Goal: Transaction & Acquisition: Purchase product/service

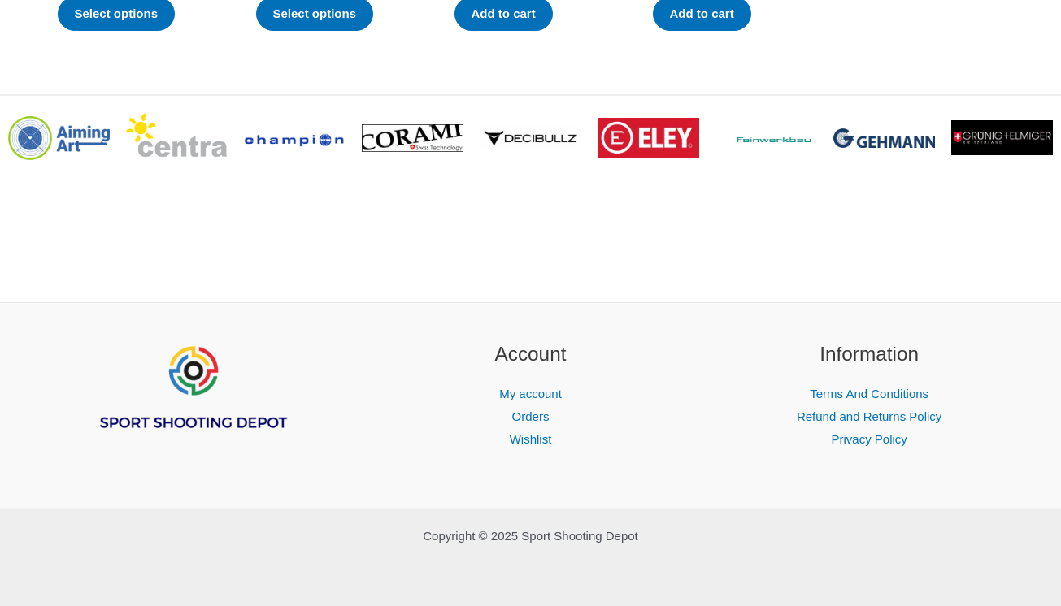
scroll to position [2573, 0]
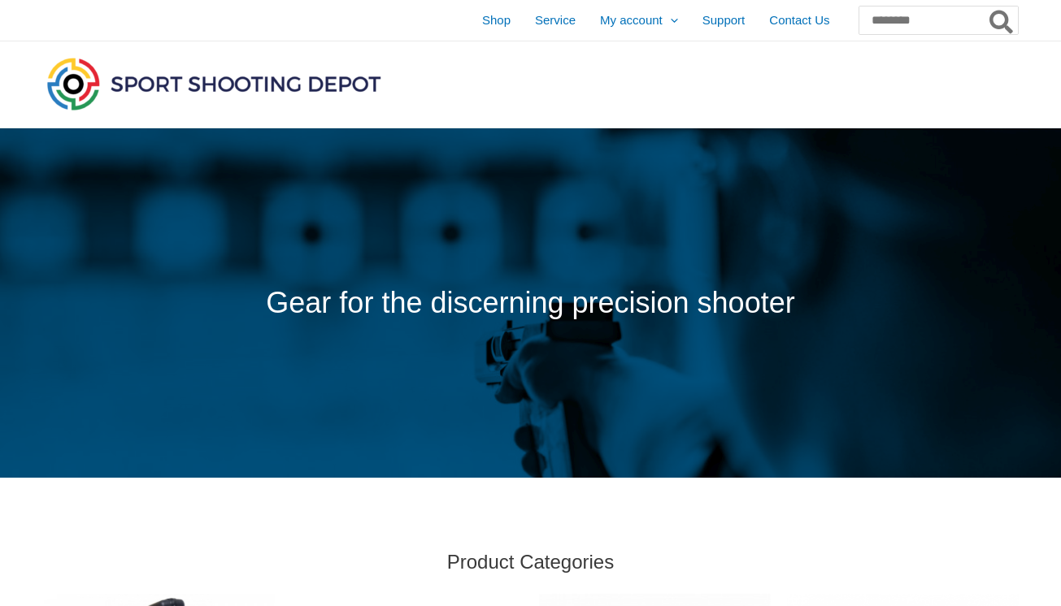
scroll to position [390, 0]
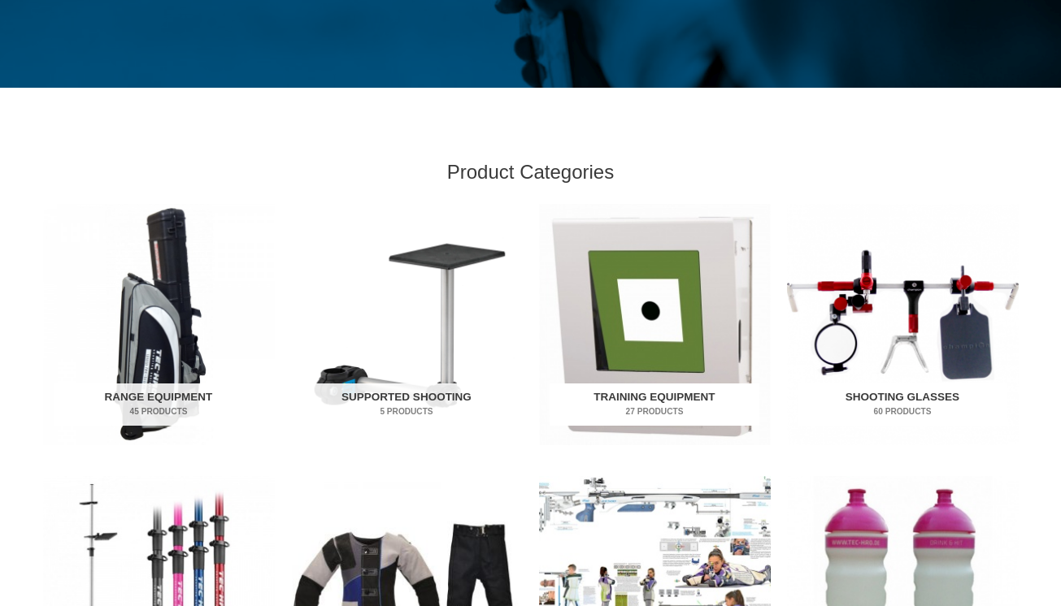
click at [614, 314] on img "Visit product category Training Equipment" at bounding box center [655, 324] width 232 height 241
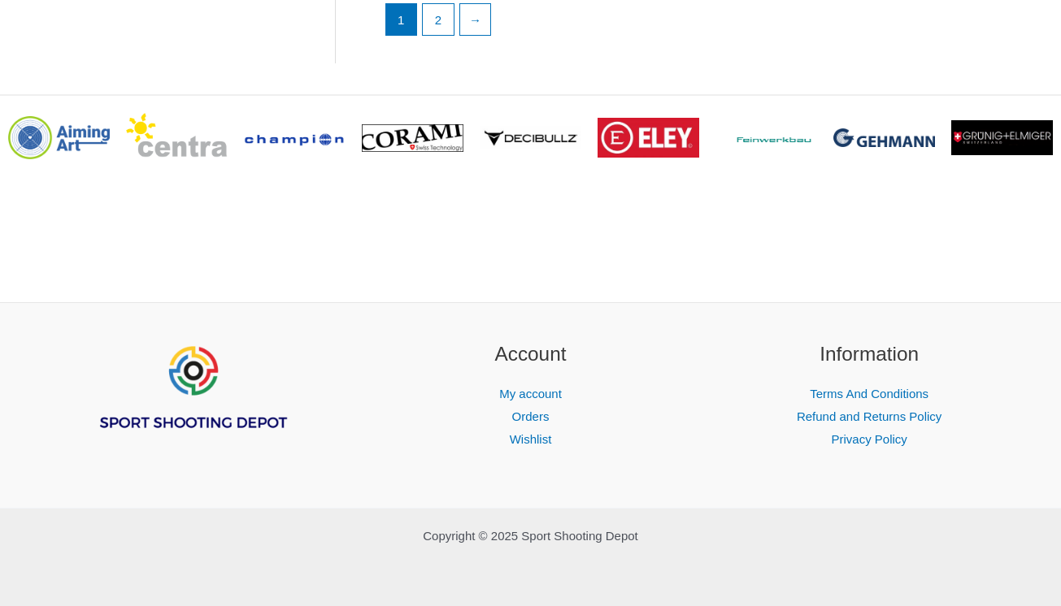
scroll to position [2779, 0]
click at [101, 130] on img at bounding box center [59, 138] width 102 height 44
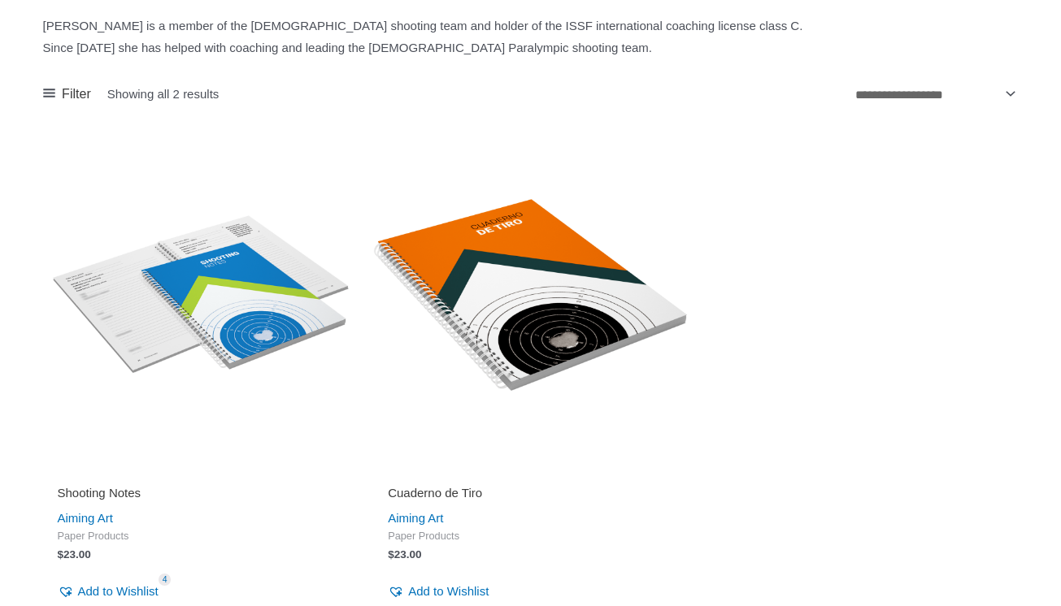
scroll to position [1863, 0]
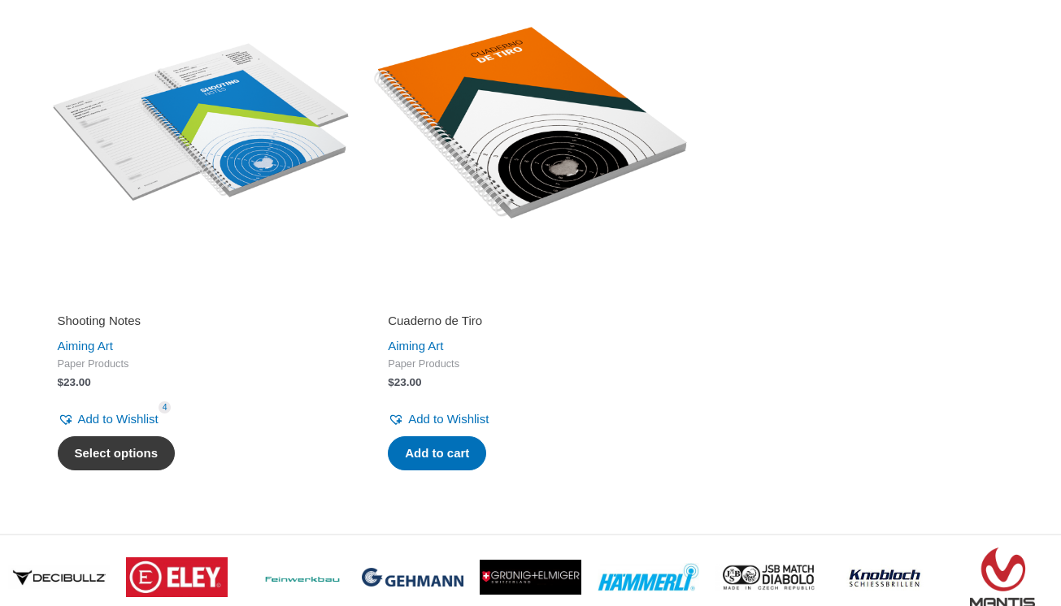
click at [154, 471] on link "Select options" at bounding box center [117, 454] width 118 height 34
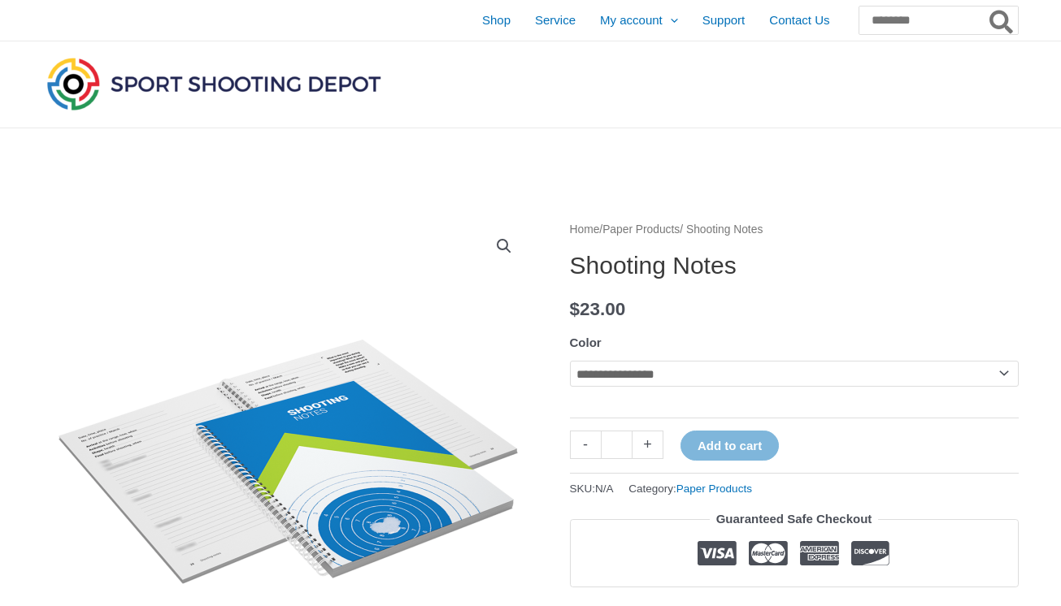
select select "**********"
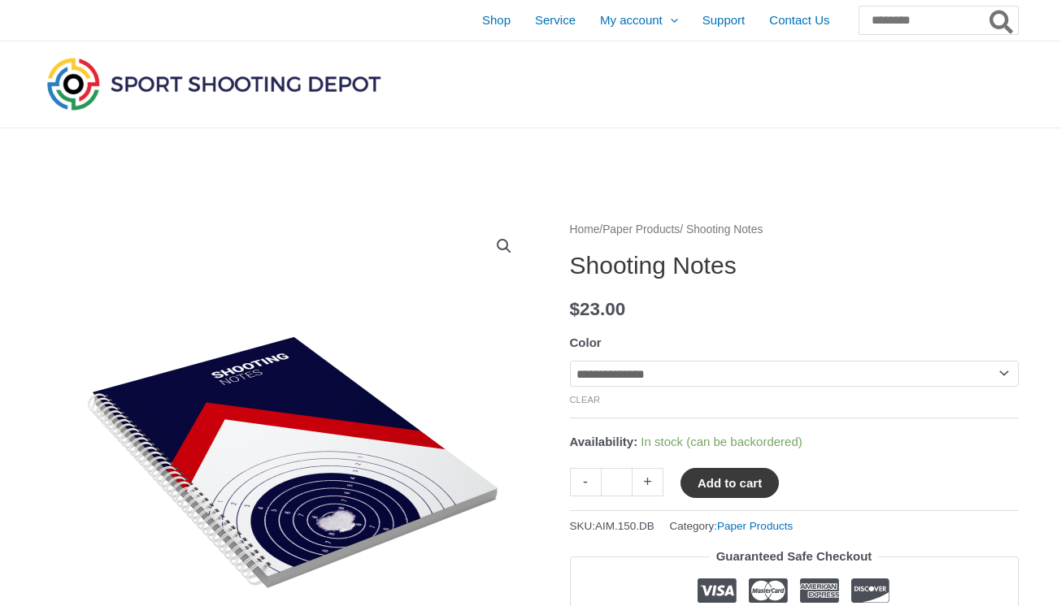
click at [737, 482] on button "Add to cart" at bounding box center [729, 483] width 98 height 30
click at [482, 22] on span "Shop" at bounding box center [496, 20] width 28 height 41
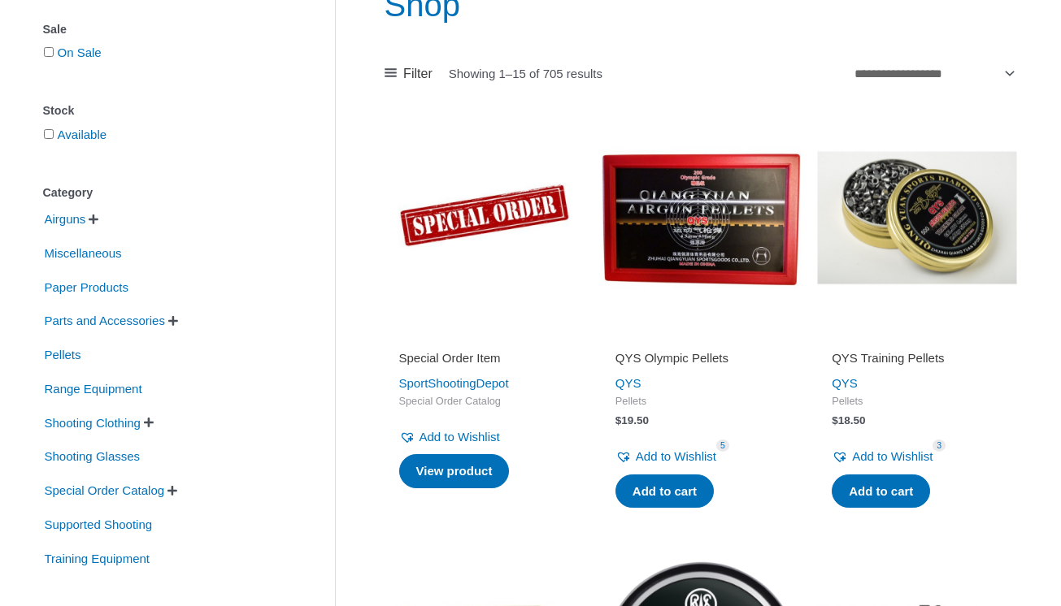
scroll to position [268, 0]
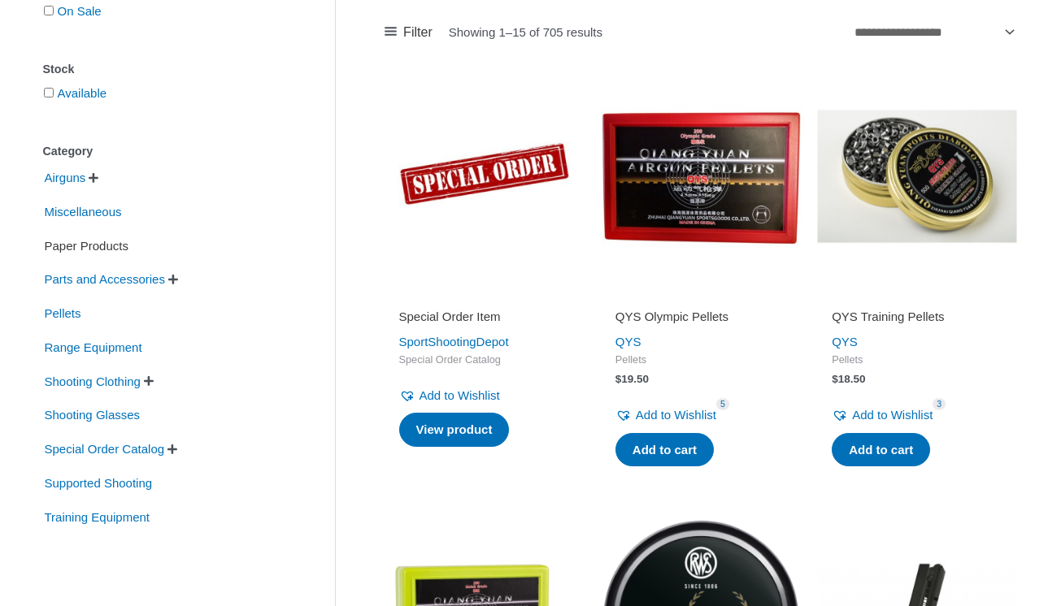
click at [115, 242] on span "Paper Products" at bounding box center [86, 247] width 87 height 28
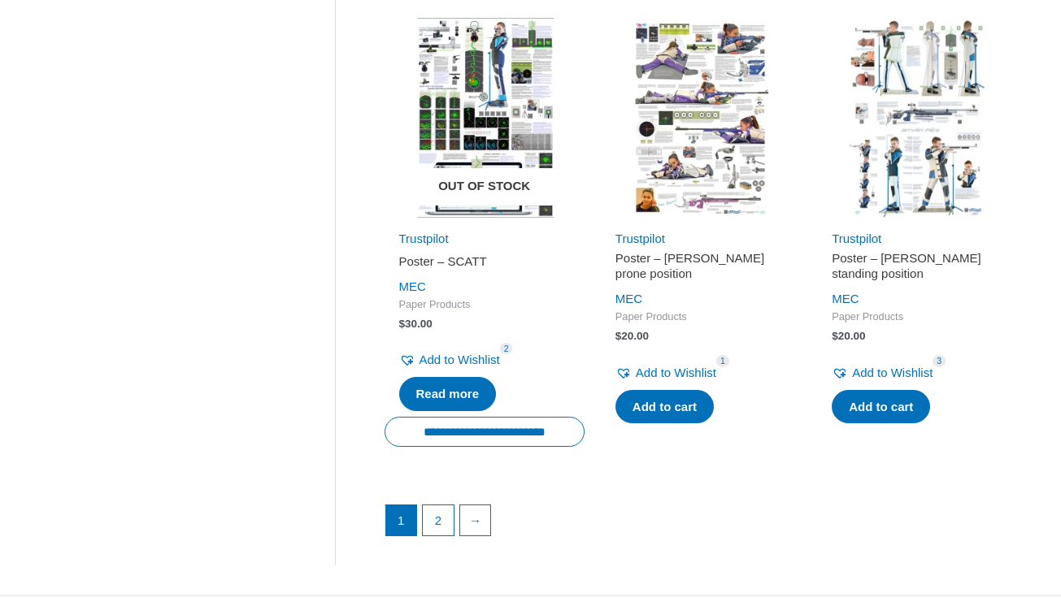
scroll to position [2457, 0]
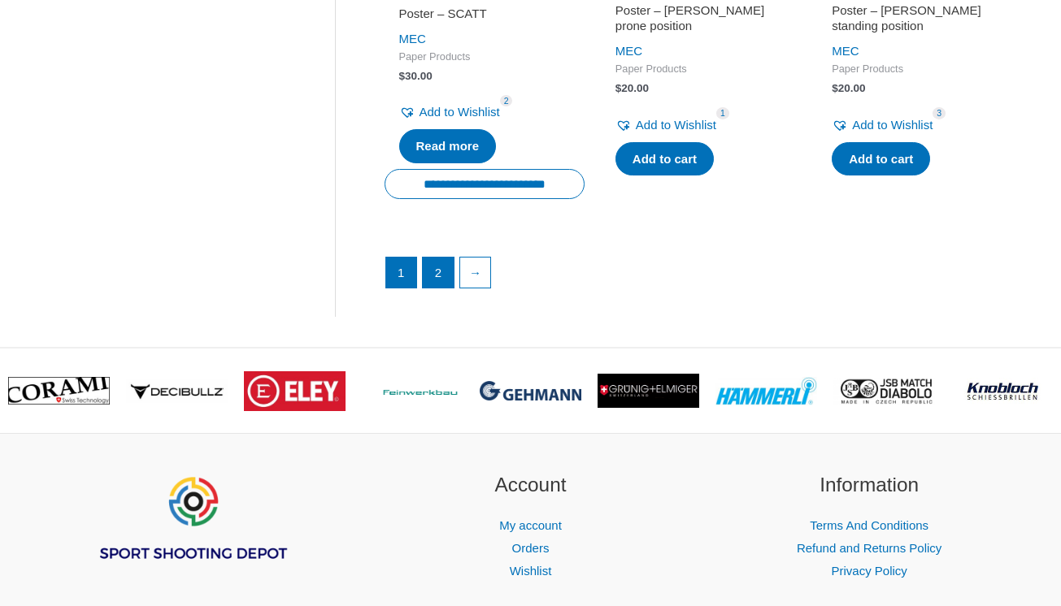
click at [443, 258] on link "2" at bounding box center [438, 273] width 31 height 31
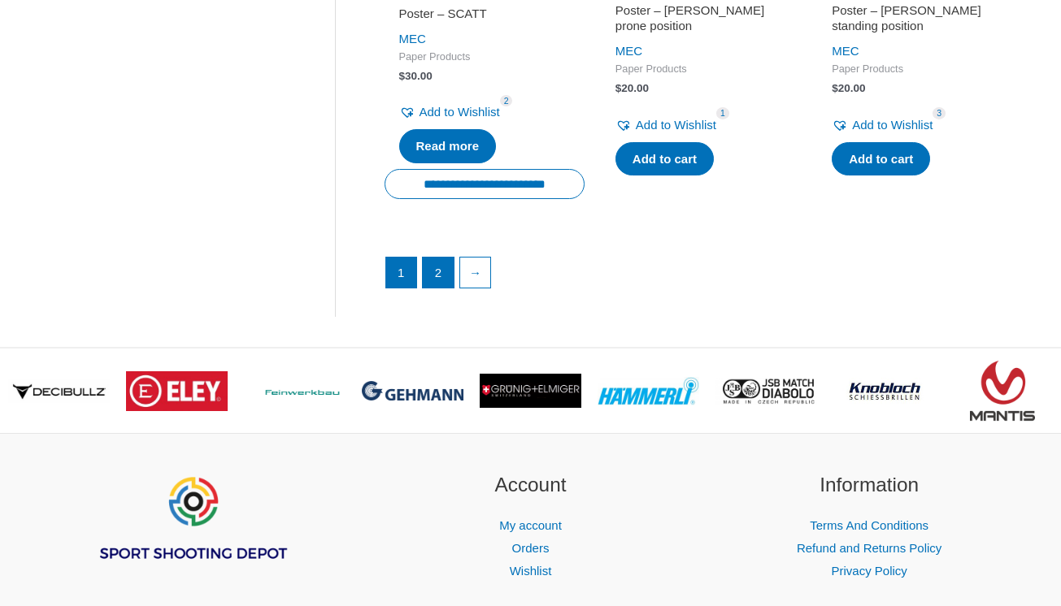
click at [441, 267] on link "2" at bounding box center [438, 273] width 31 height 31
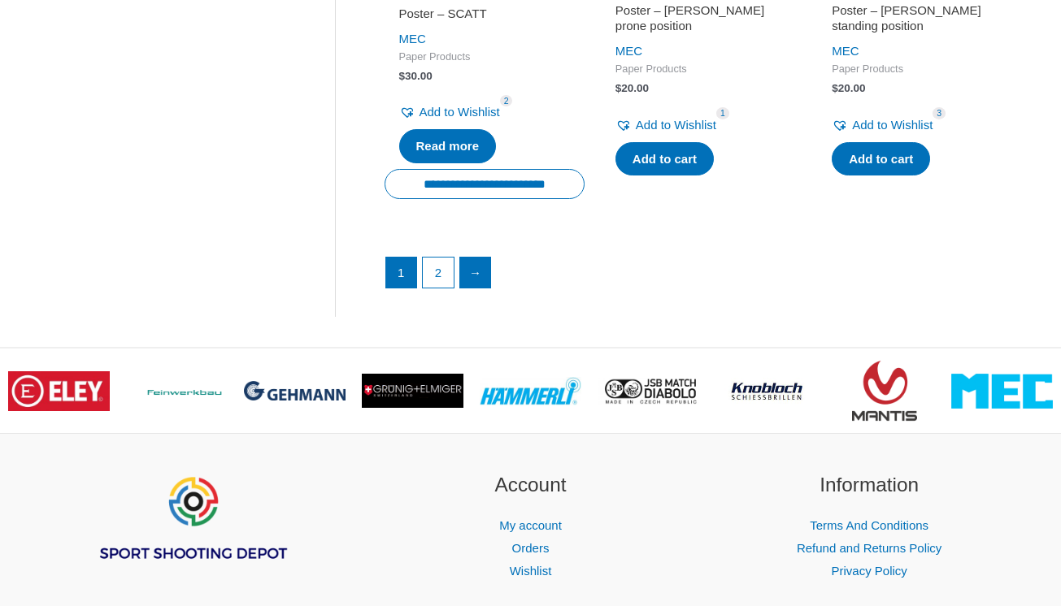
click at [476, 289] on link "→" at bounding box center [475, 273] width 31 height 31
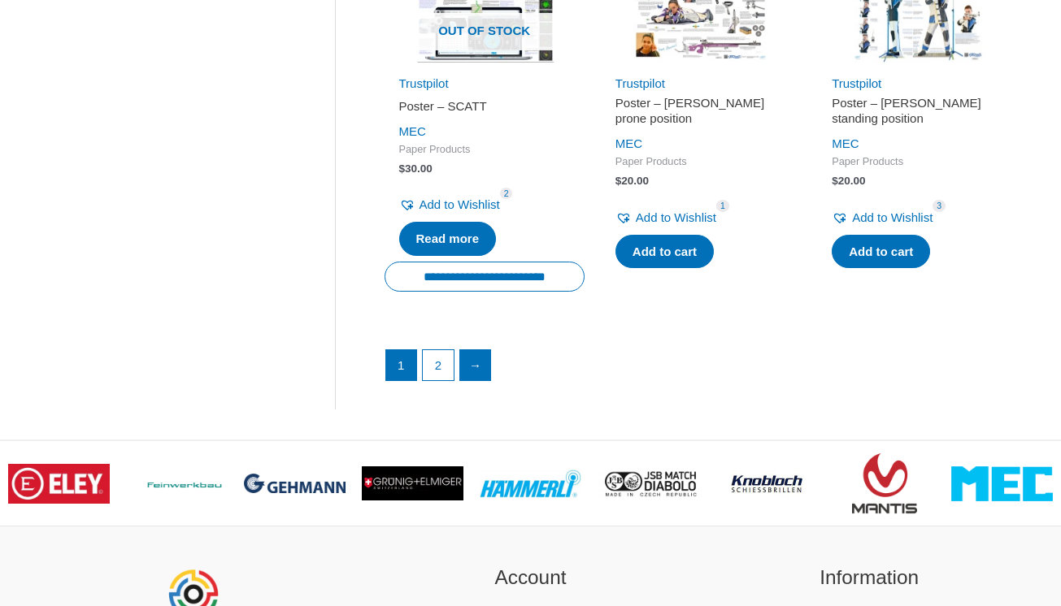
click at [476, 357] on link "→" at bounding box center [475, 365] width 31 height 31
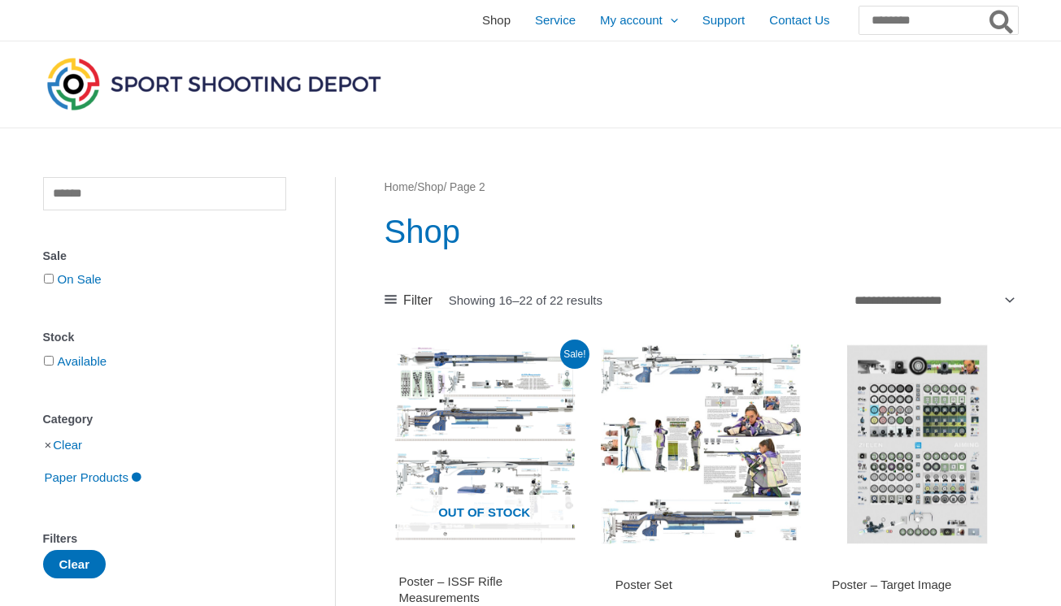
click at [482, 26] on span "Shop" at bounding box center [496, 20] width 28 height 41
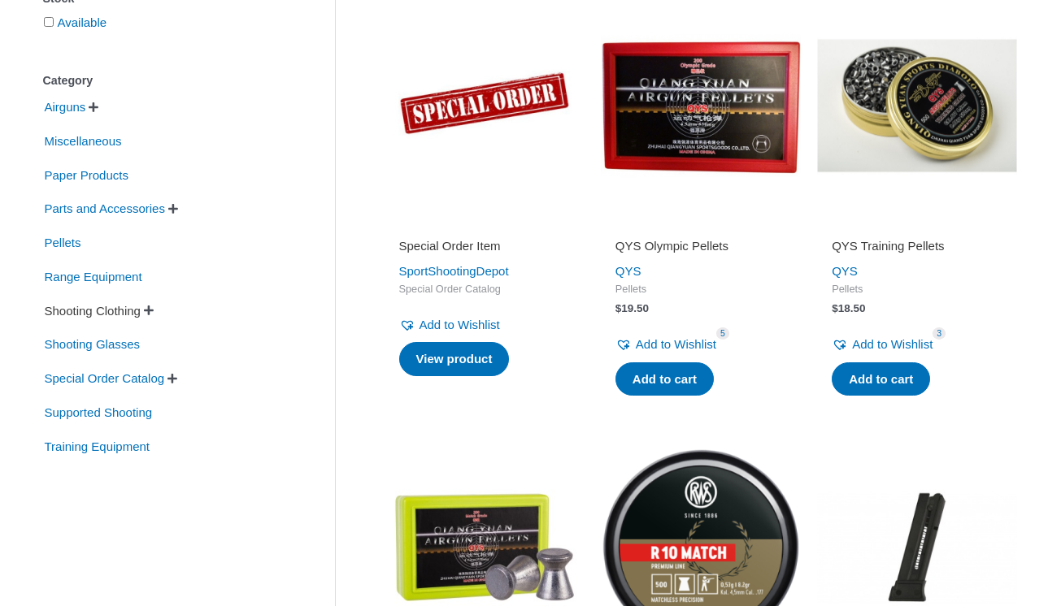
scroll to position [339, 0]
click at [142, 312] on span "Shooting Clothing" at bounding box center [92, 312] width 99 height 28
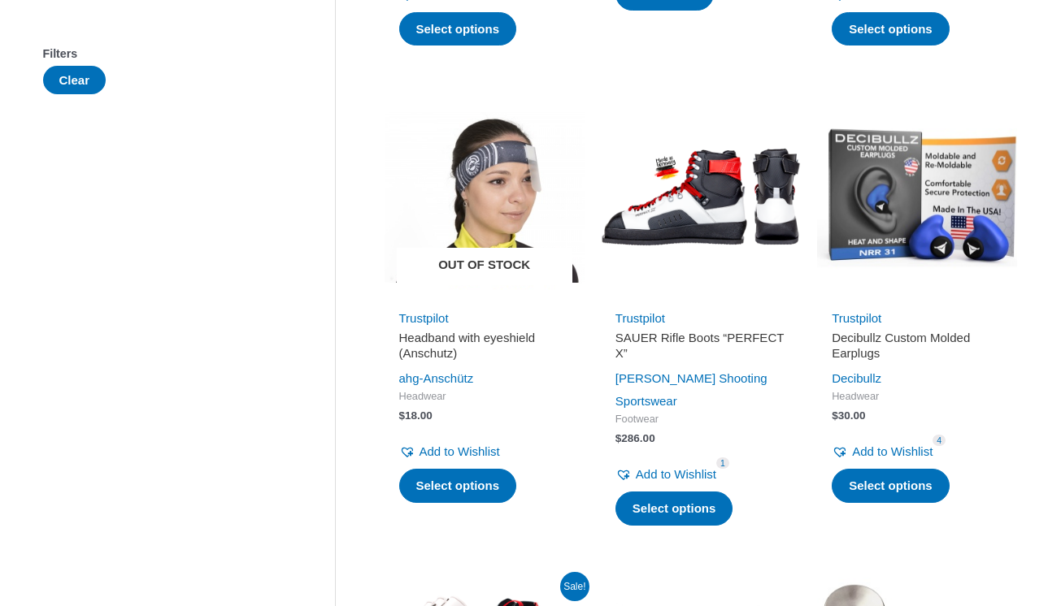
scroll to position [792, 0]
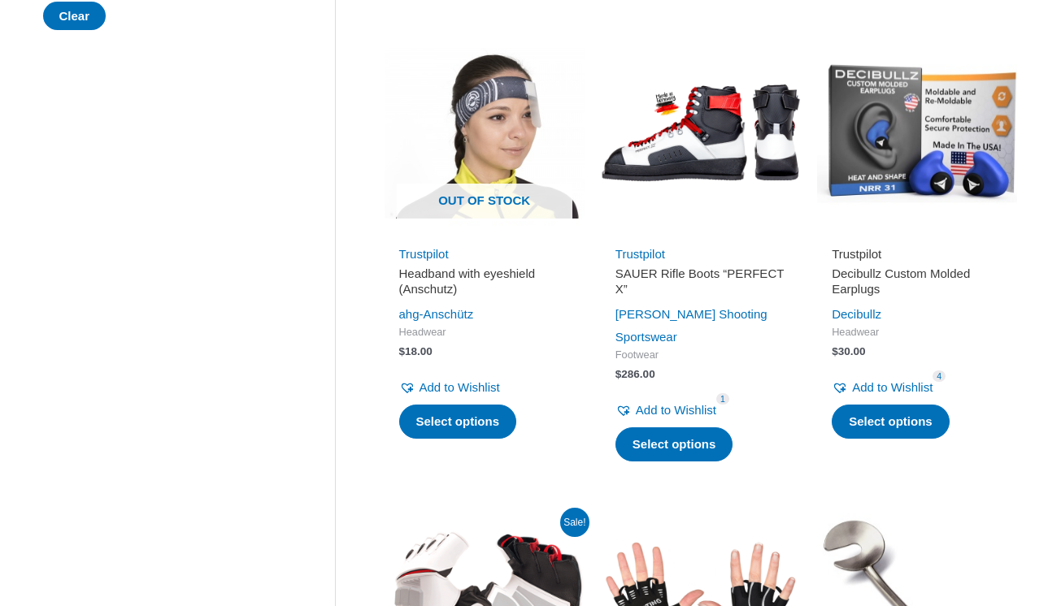
click at [856, 247] on link "Trustpilot" at bounding box center [857, 254] width 50 height 14
click at [853, 280] on h2 "Decibullz Custom Molded Earplugs" at bounding box center [917, 282] width 171 height 32
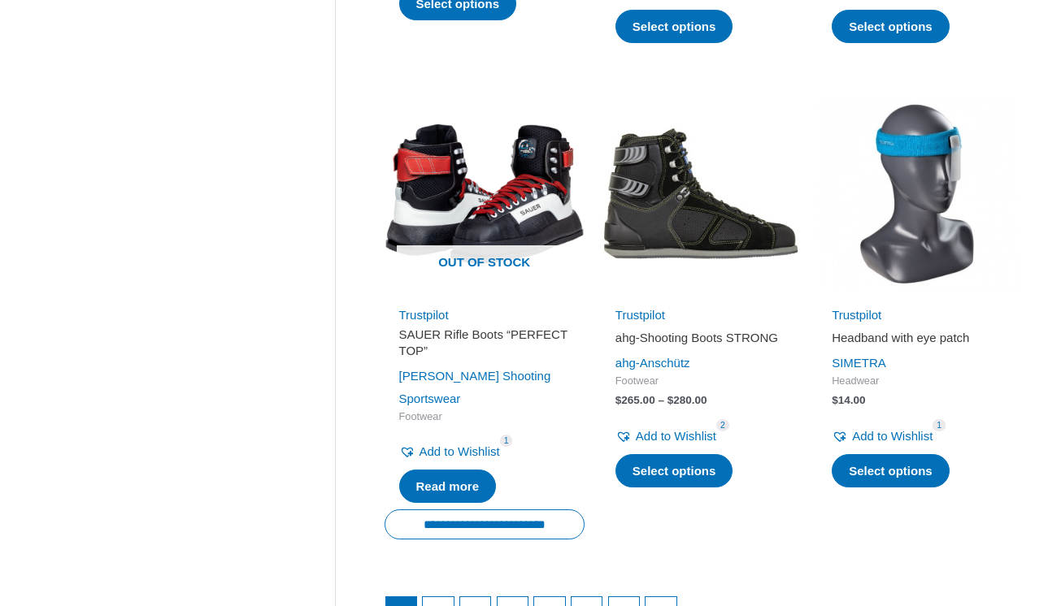
scroll to position [2261, 0]
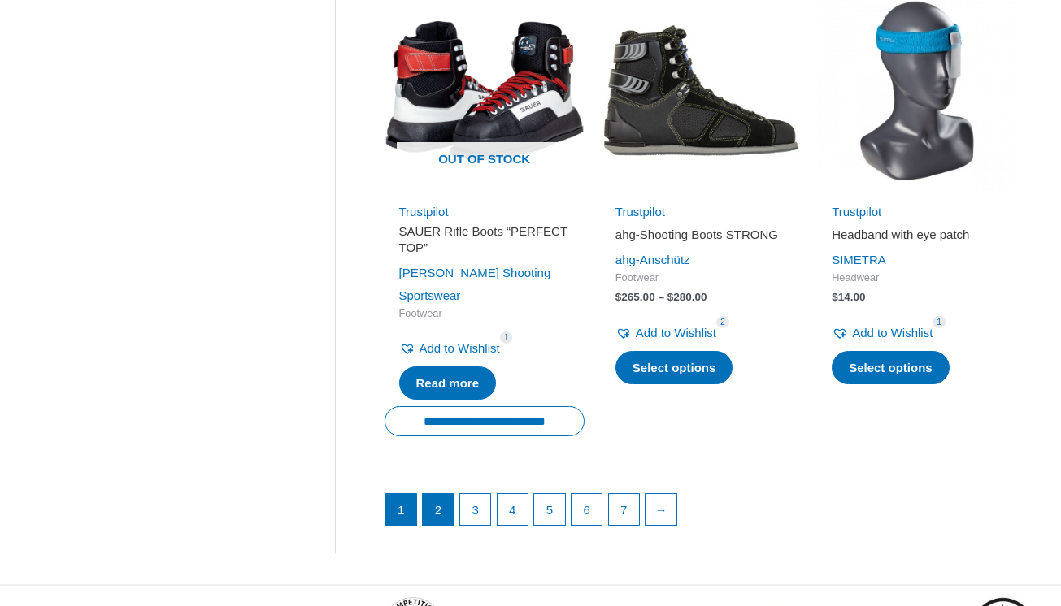
click at [436, 494] on link "2" at bounding box center [438, 509] width 31 height 31
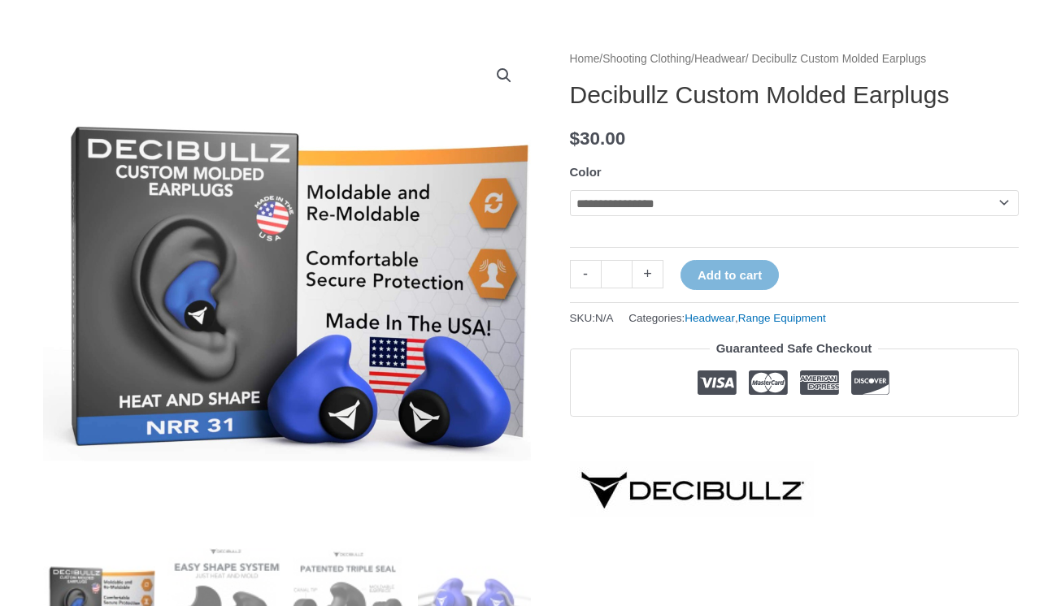
scroll to position [118, 0]
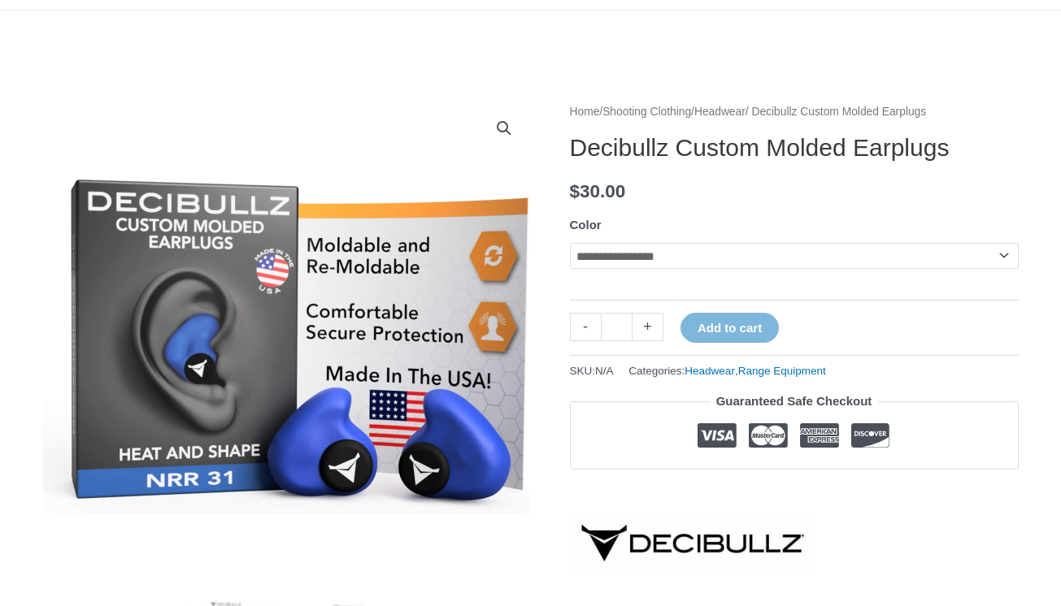
select select "*****"
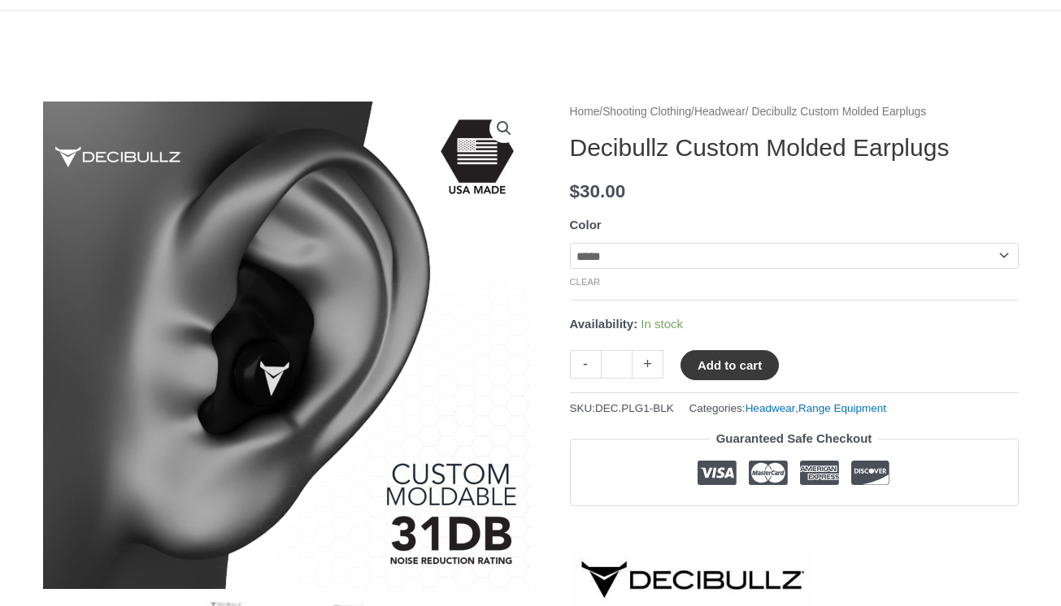
click at [727, 371] on button "Add to cart" at bounding box center [729, 365] width 98 height 30
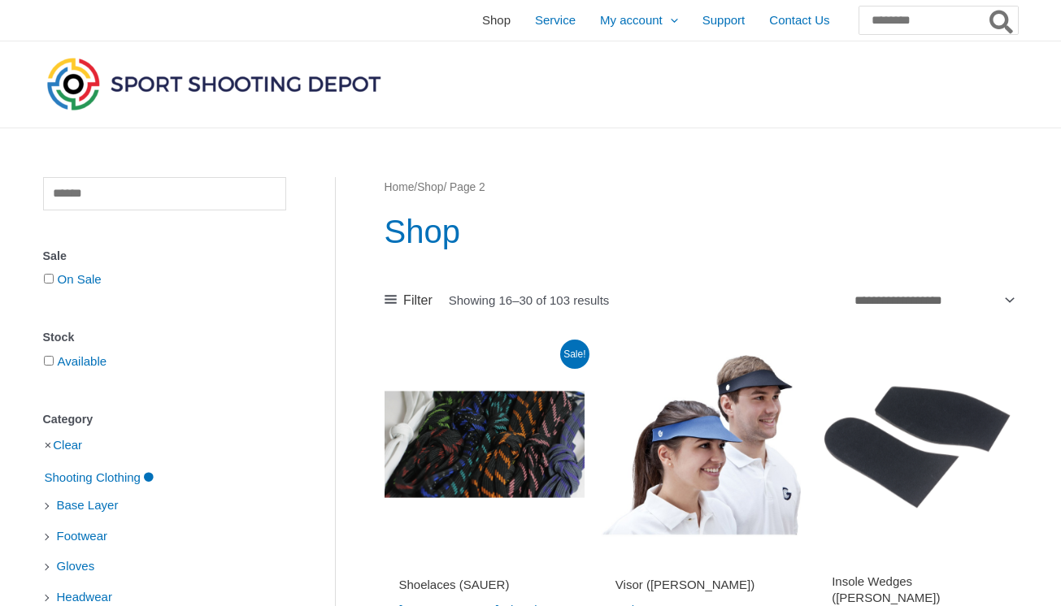
click at [482, 23] on span "Shop" at bounding box center [496, 20] width 28 height 41
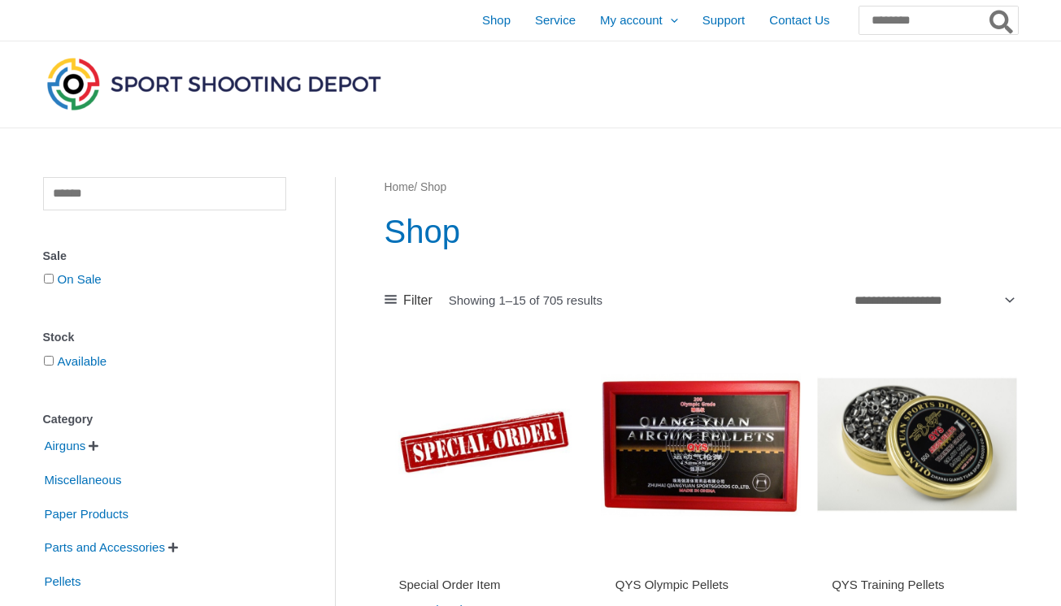
click at [206, 212] on div "Clear Sale On Sale Stock Available Category Airguns   Air Pistols Air Rifles …" at bounding box center [164, 489] width 243 height 624
click at [204, 202] on input "text" at bounding box center [164, 193] width 243 height 33
type input "***"
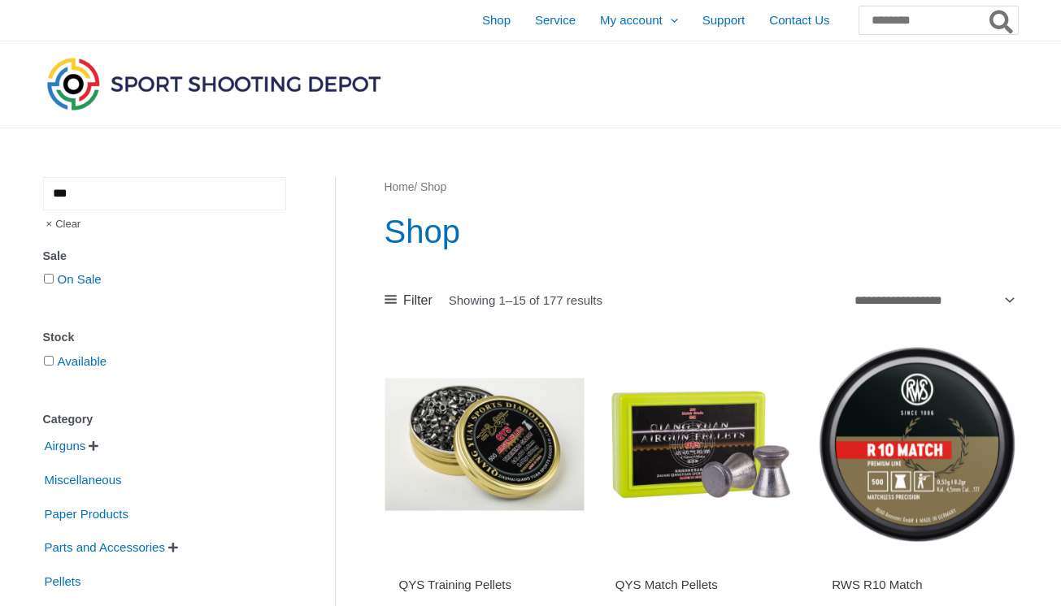
click at [52, 193] on input "***" at bounding box center [164, 193] width 243 height 33
type input "*********"
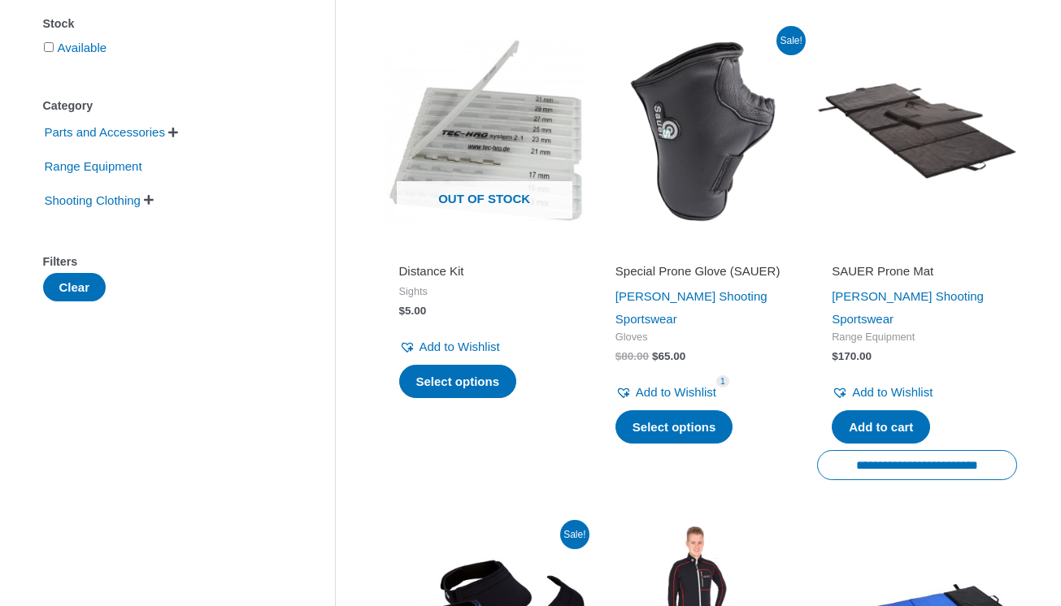
scroll to position [298, 0]
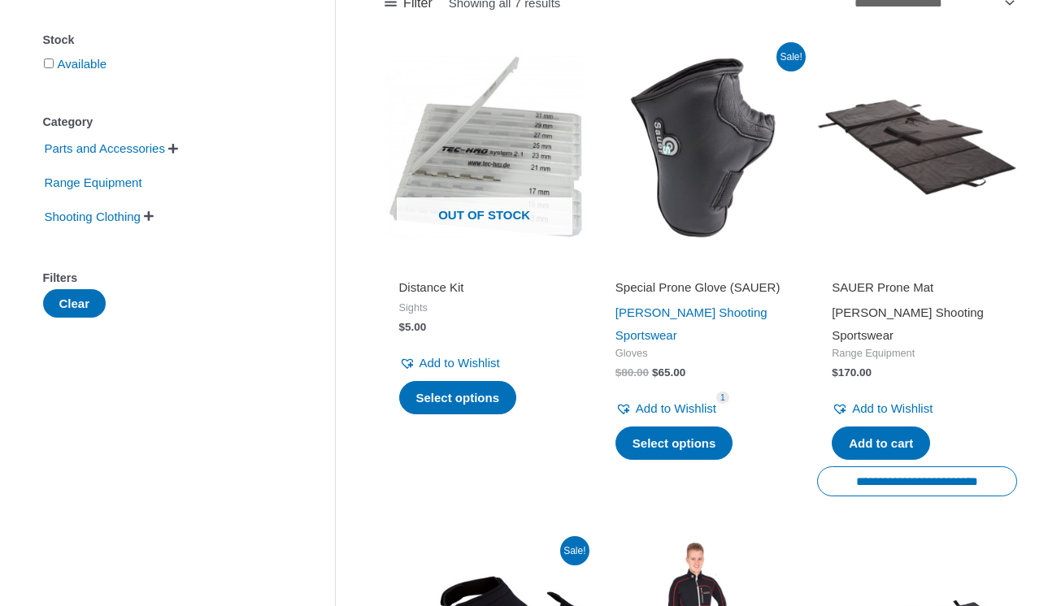
click at [893, 311] on link "[PERSON_NAME] Shooting Sportswear" at bounding box center [908, 324] width 152 height 37
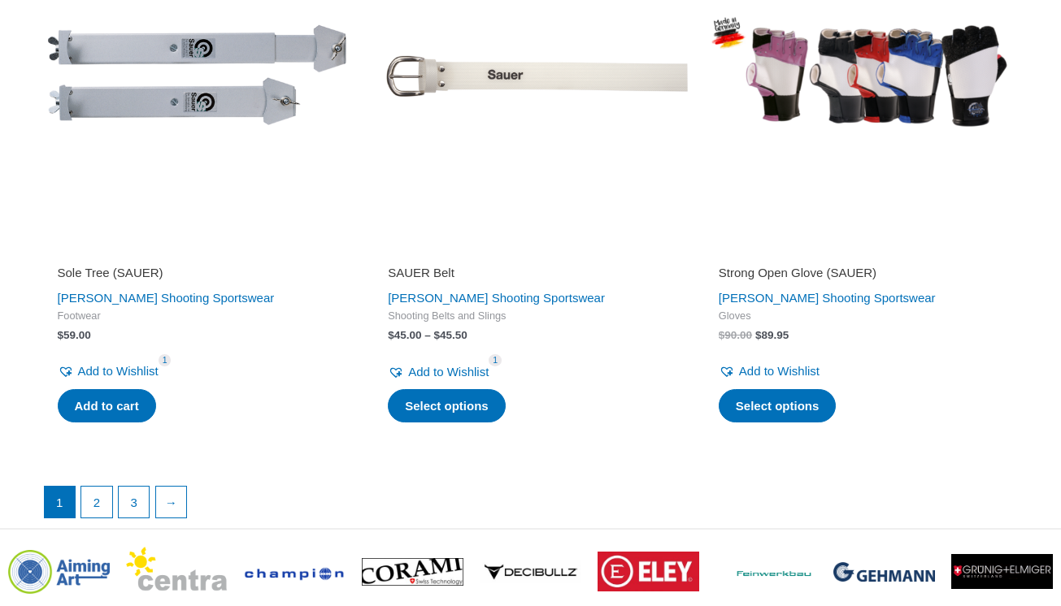
scroll to position [4143, 0]
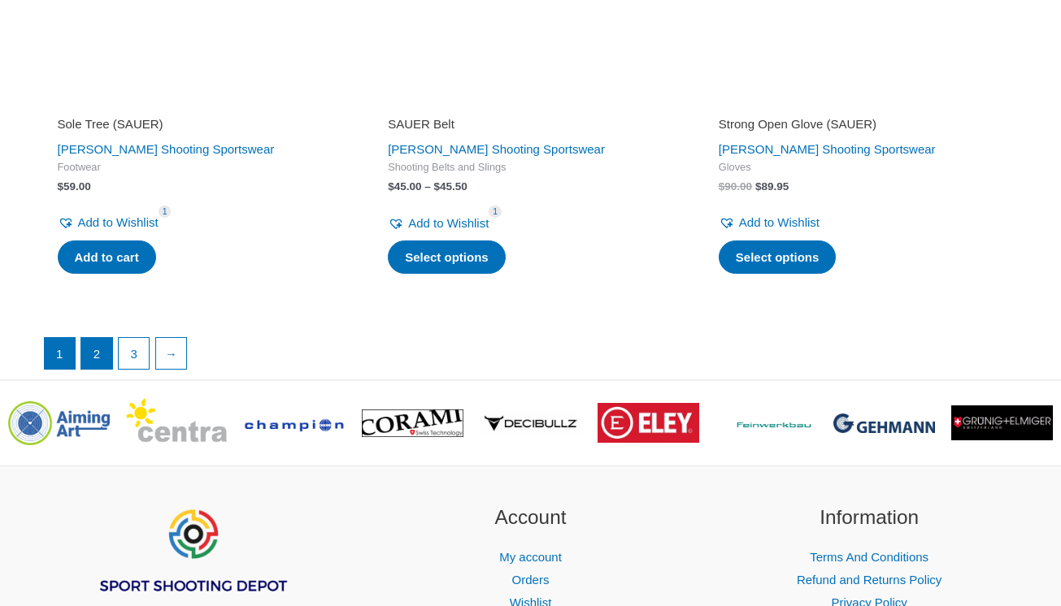
click at [100, 338] on link "2" at bounding box center [96, 353] width 31 height 31
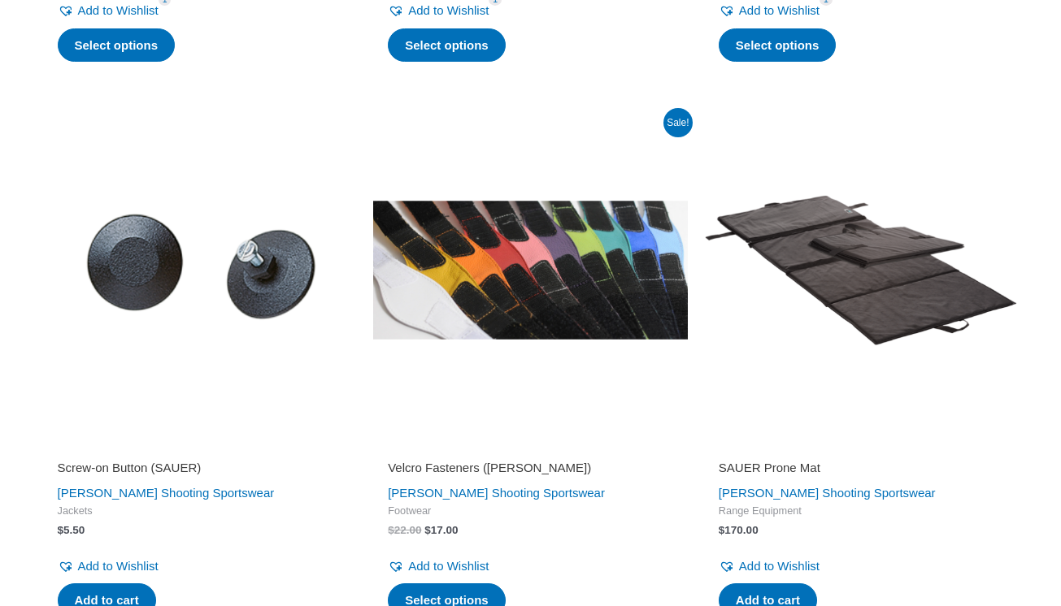
scroll to position [1390, 0]
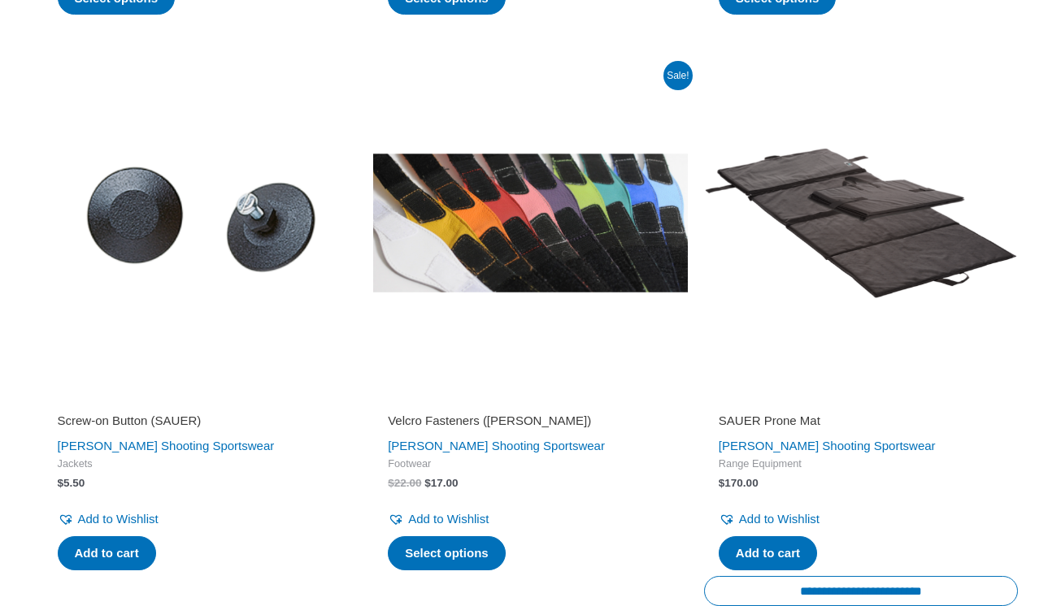
click at [752, 413] on h2 "SAUER Prone Mat" at bounding box center [861, 421] width 285 height 16
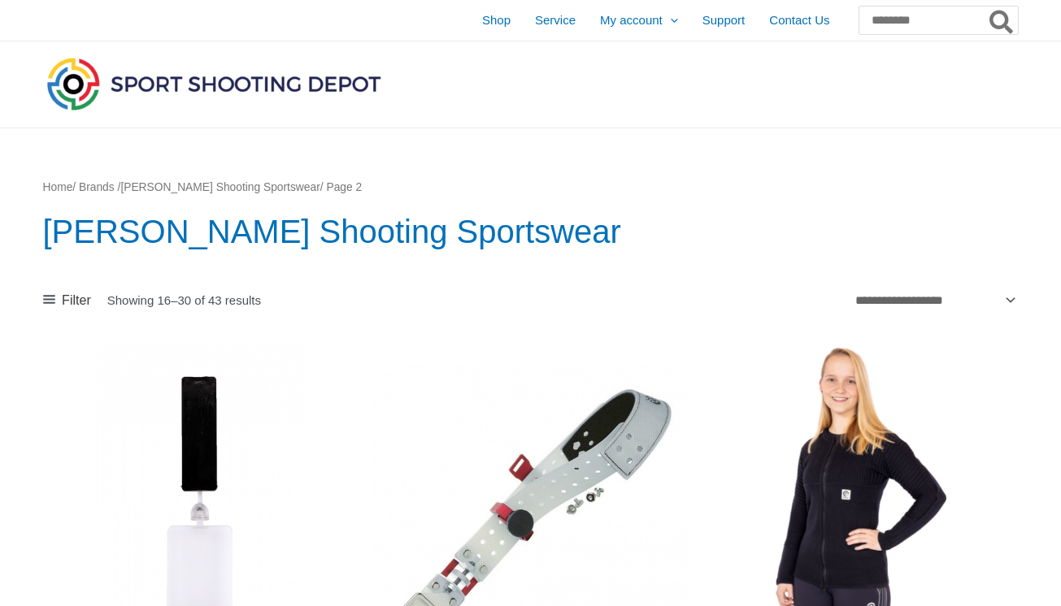
scroll to position [0, 0]
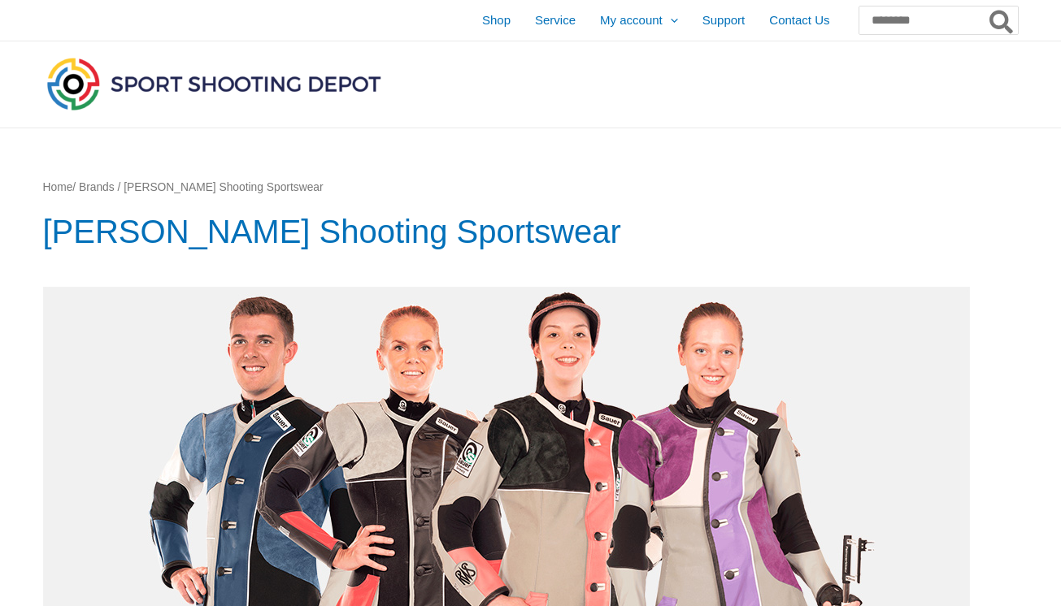
scroll to position [4143, 0]
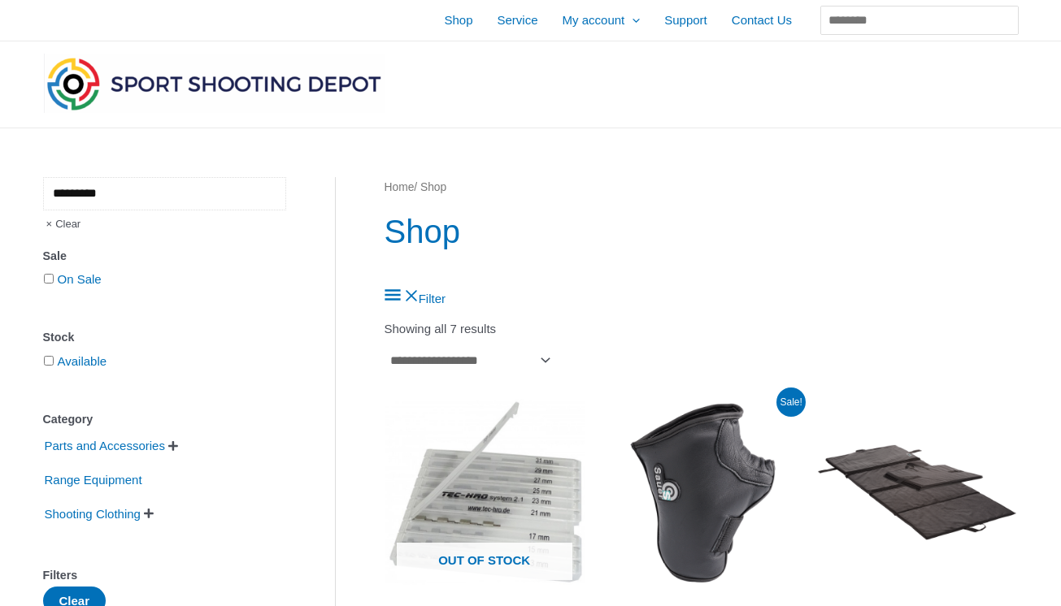
drag, startPoint x: 153, startPoint y: 195, endPoint x: 37, endPoint y: 183, distance: 116.9
type input "*******"
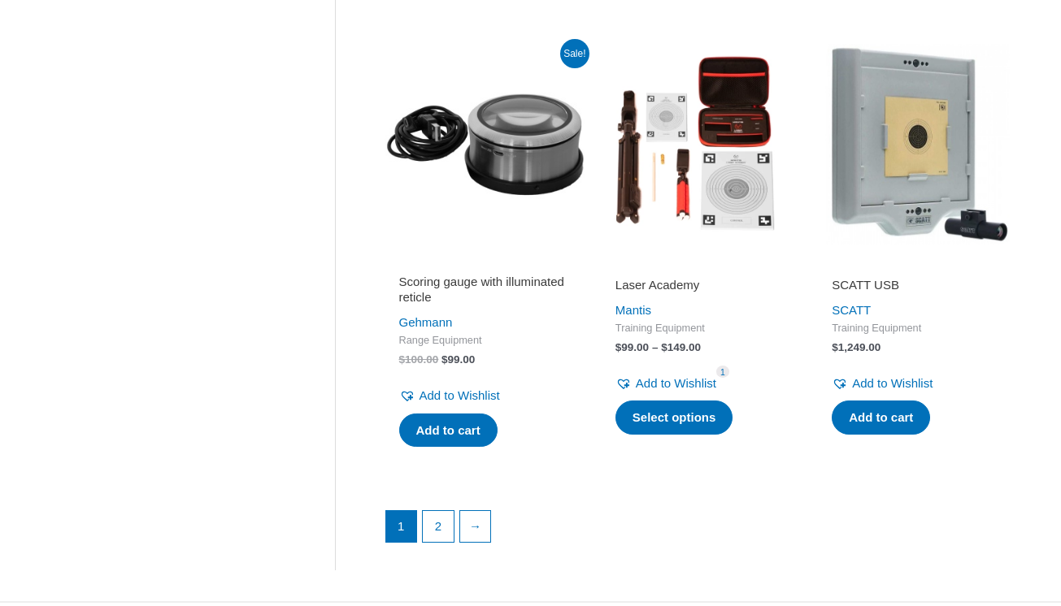
scroll to position [2166, 0]
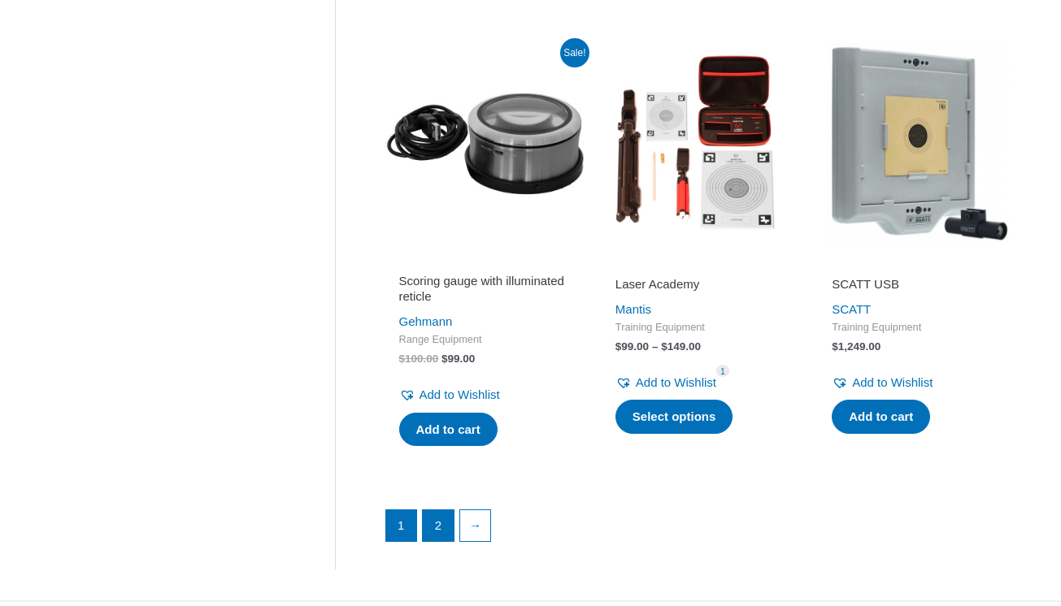
click at [437, 524] on link "2" at bounding box center [438, 526] width 31 height 31
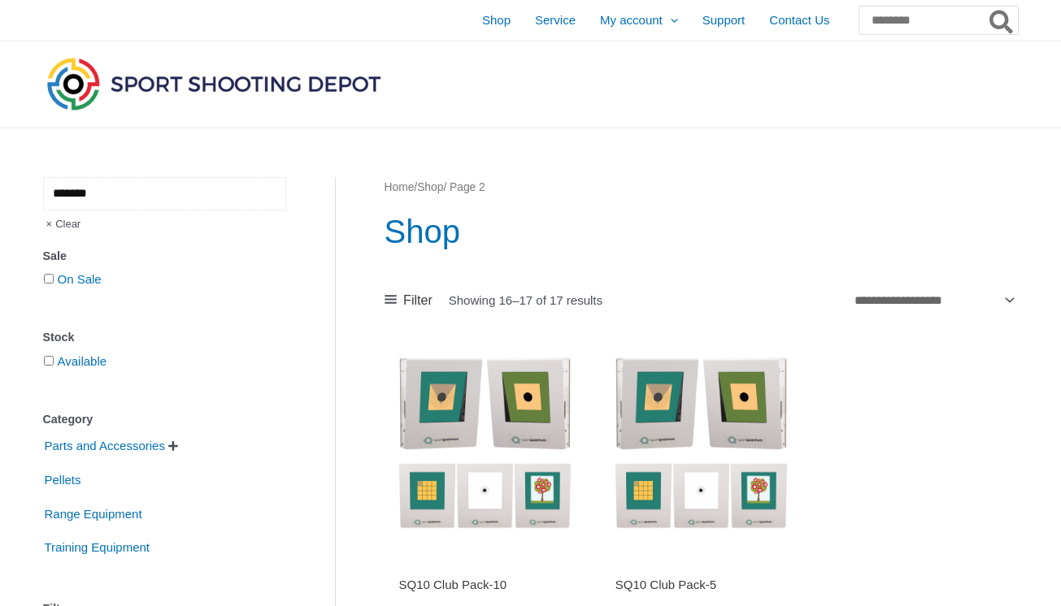
click at [51, 189] on input "*******" at bounding box center [164, 193] width 243 height 33
type input "**********"
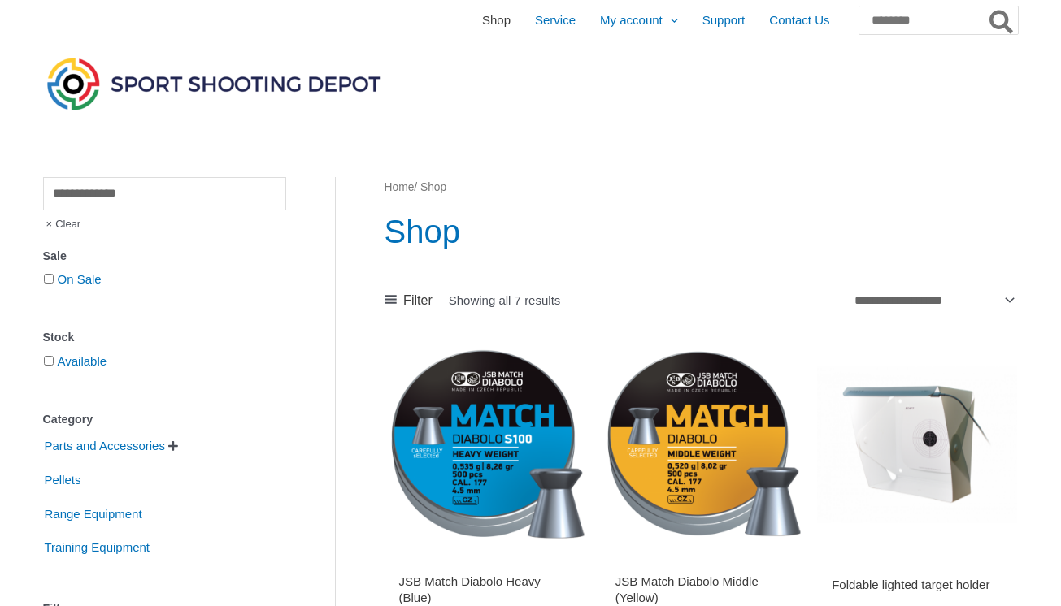
click at [482, 18] on span "Shop" at bounding box center [496, 20] width 28 height 41
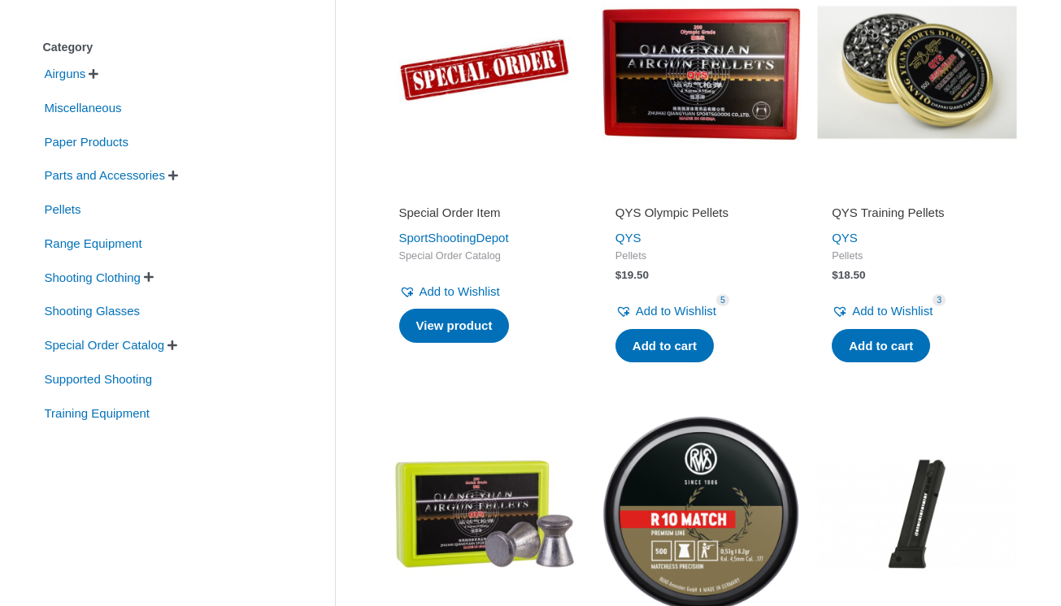
scroll to position [408, 0]
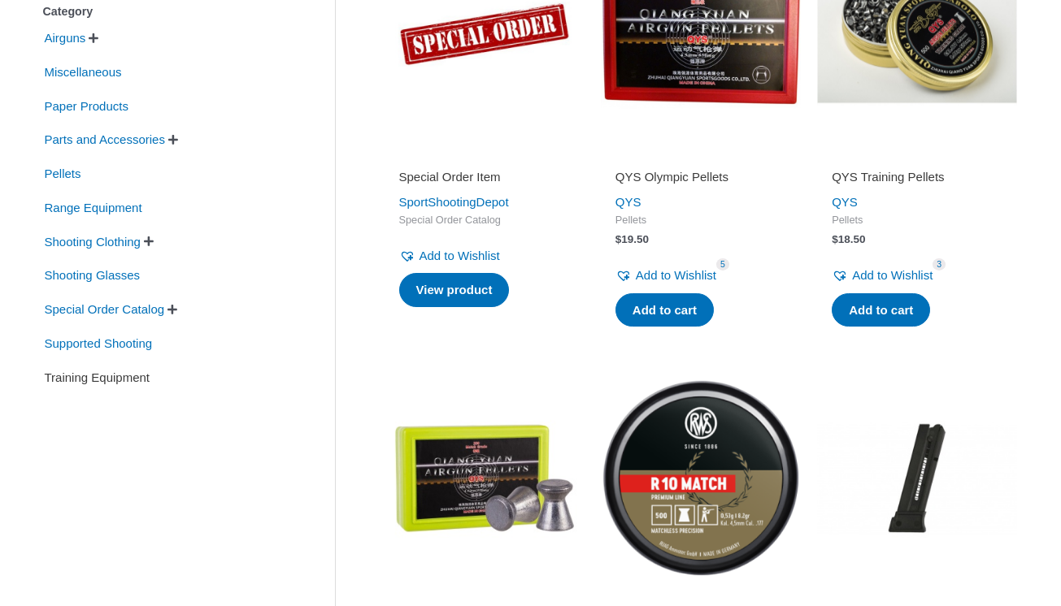
click at [76, 370] on span "Training Equipment" at bounding box center [97, 378] width 109 height 28
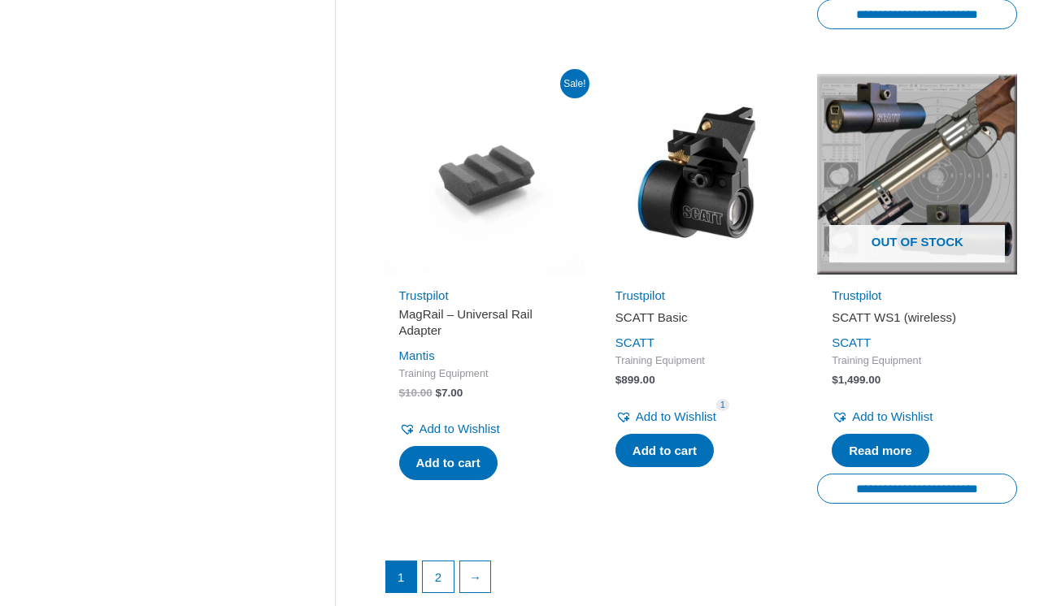
scroll to position [2148, 0]
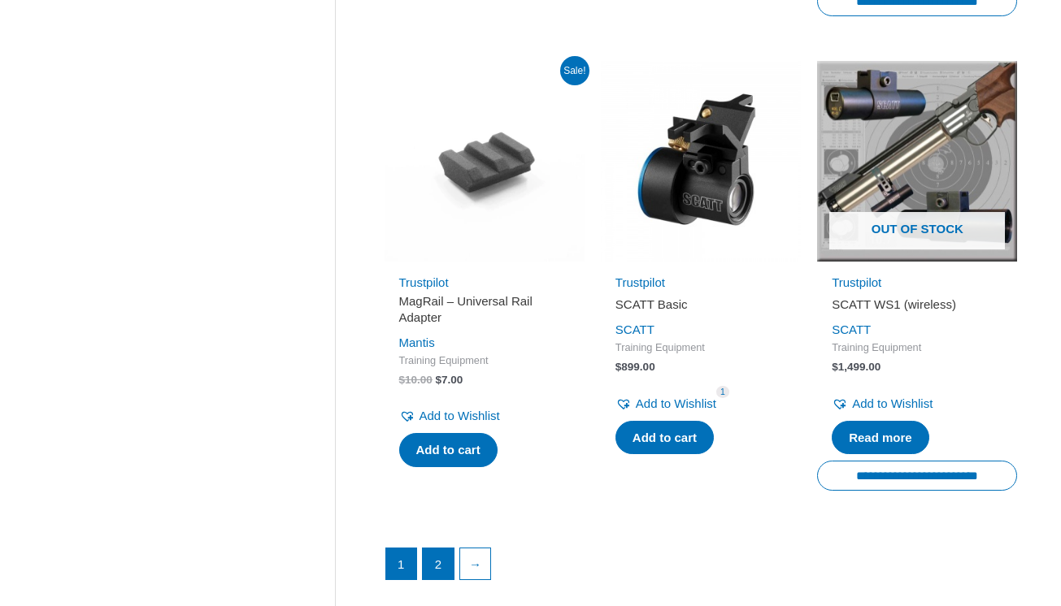
click at [428, 558] on link "2" at bounding box center [438, 564] width 31 height 31
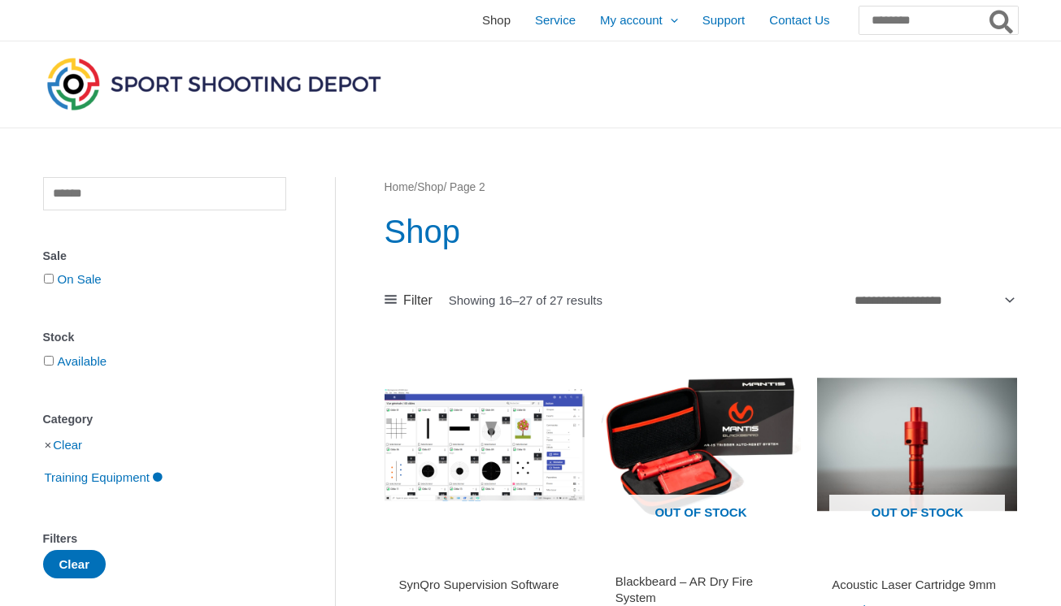
click at [482, 17] on span "Shop" at bounding box center [496, 20] width 28 height 41
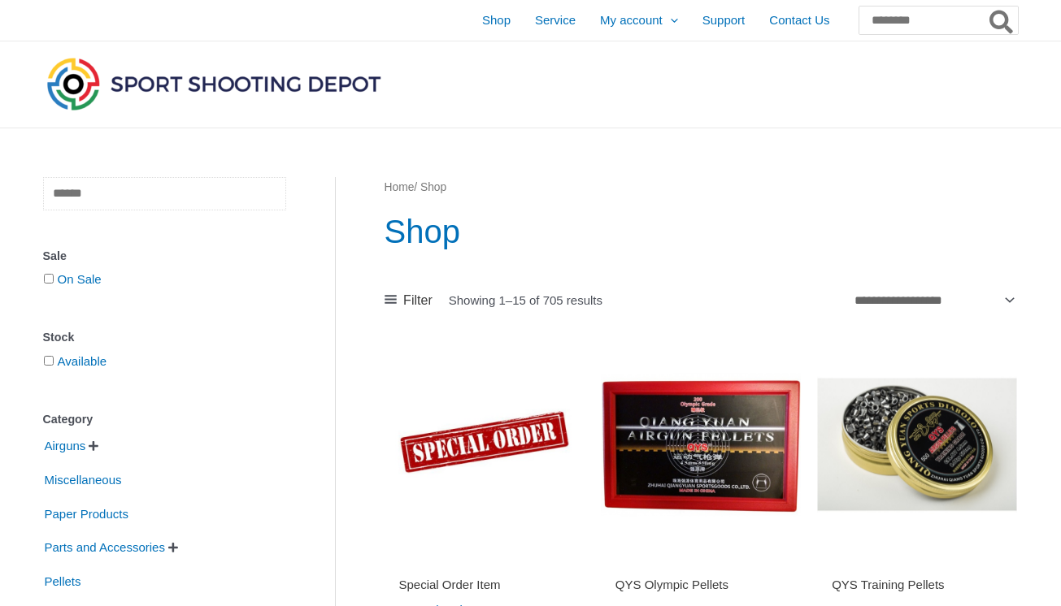
click at [137, 209] on input "text" at bounding box center [164, 193] width 243 height 33
type input "********"
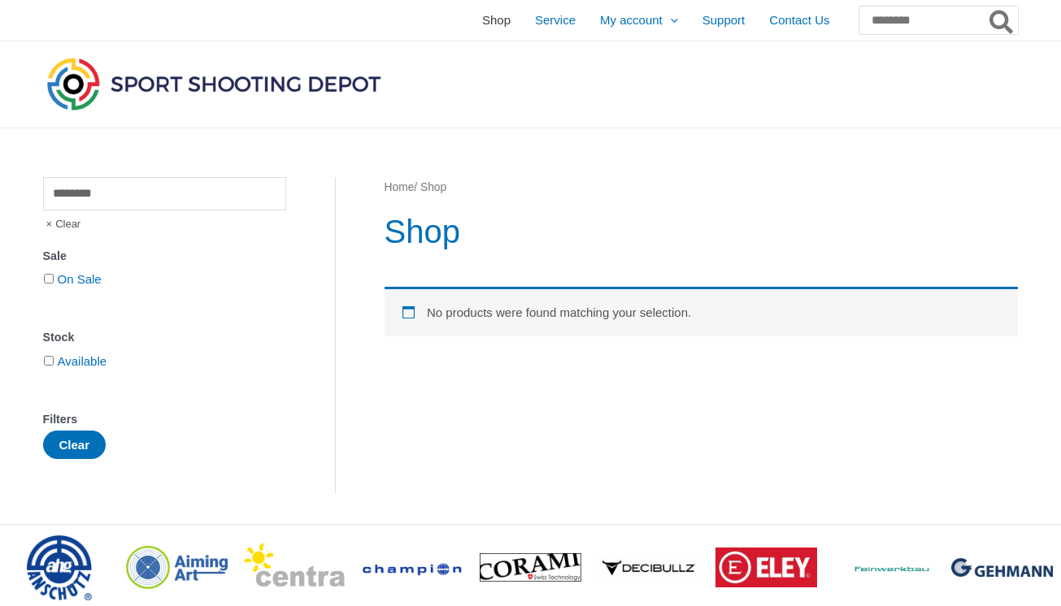
click at [482, 24] on span "Shop" at bounding box center [496, 20] width 28 height 41
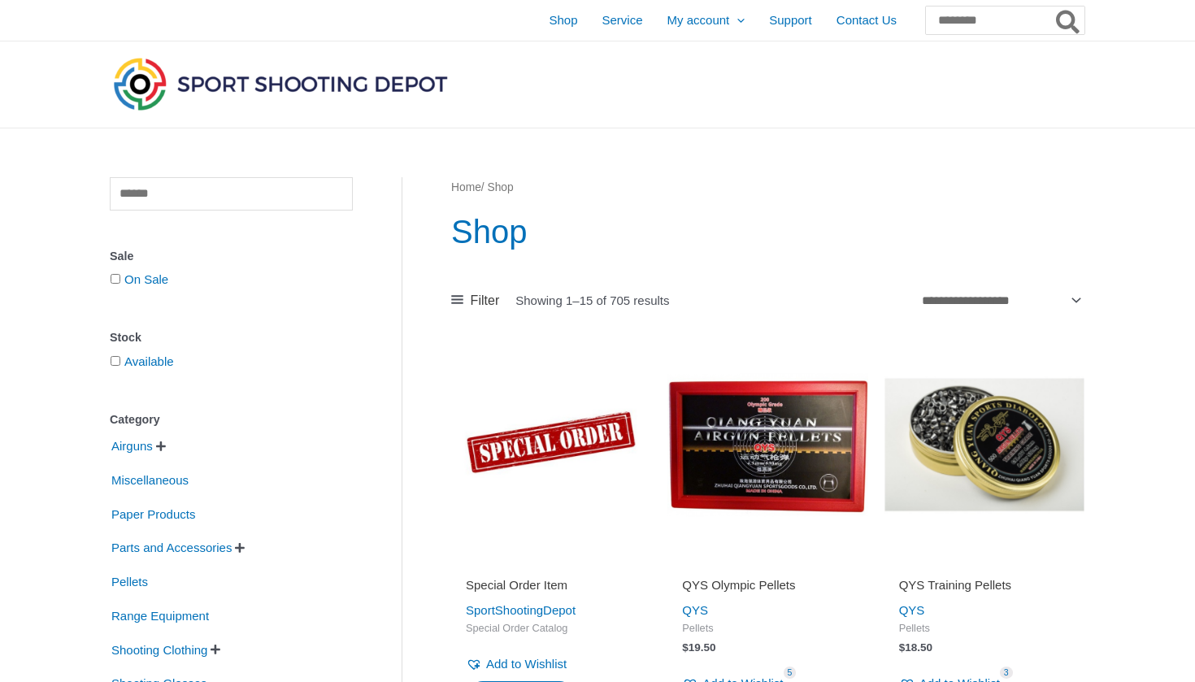
click at [963, 457] on img at bounding box center [984, 445] width 200 height 200
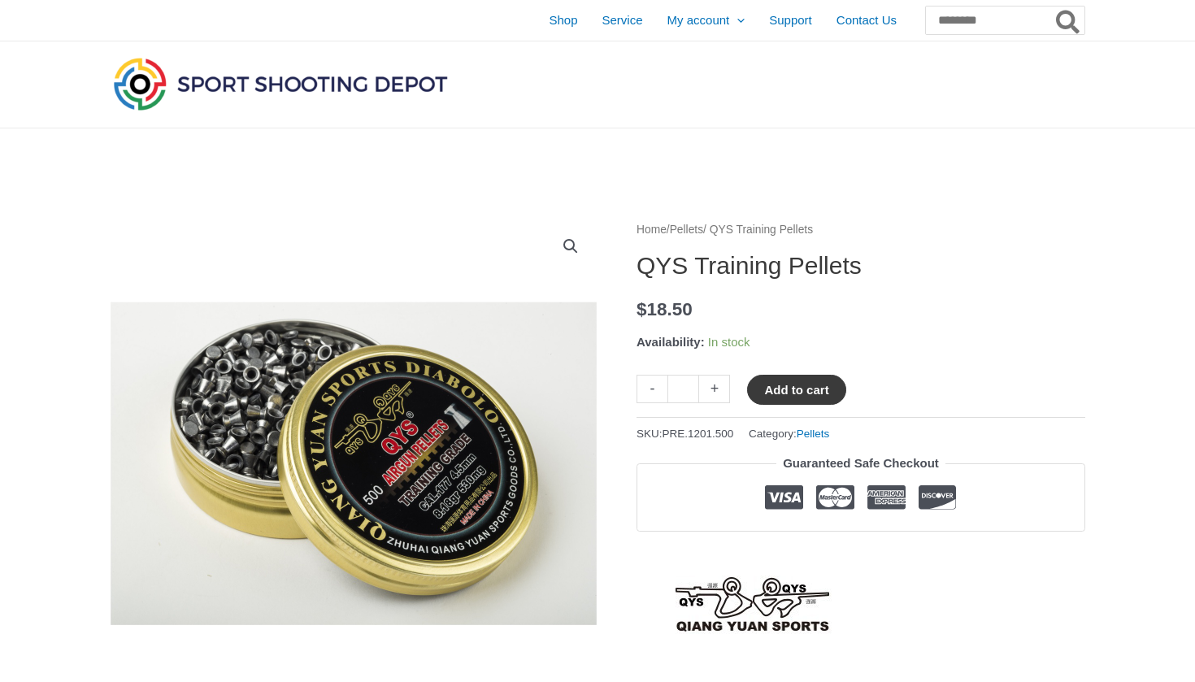
click at [803, 389] on button "Add to cart" at bounding box center [796, 390] width 98 height 30
click at [924, 389] on link "View cart" at bounding box center [894, 389] width 59 height 28
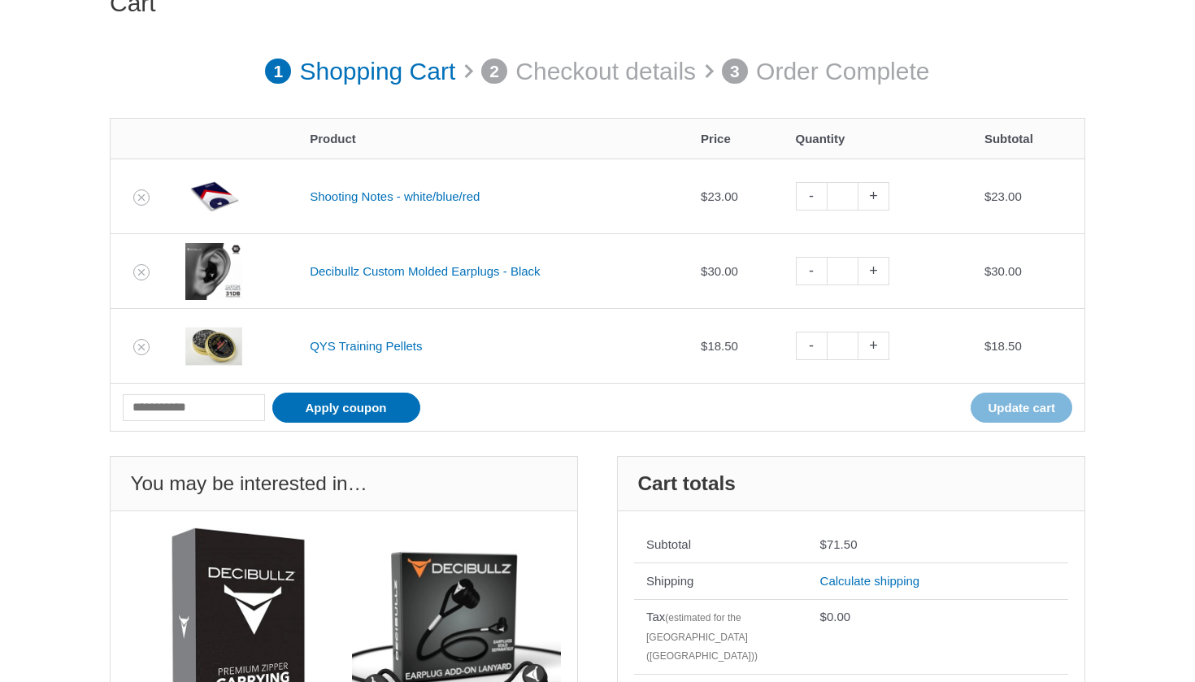
scroll to position [211, 0]
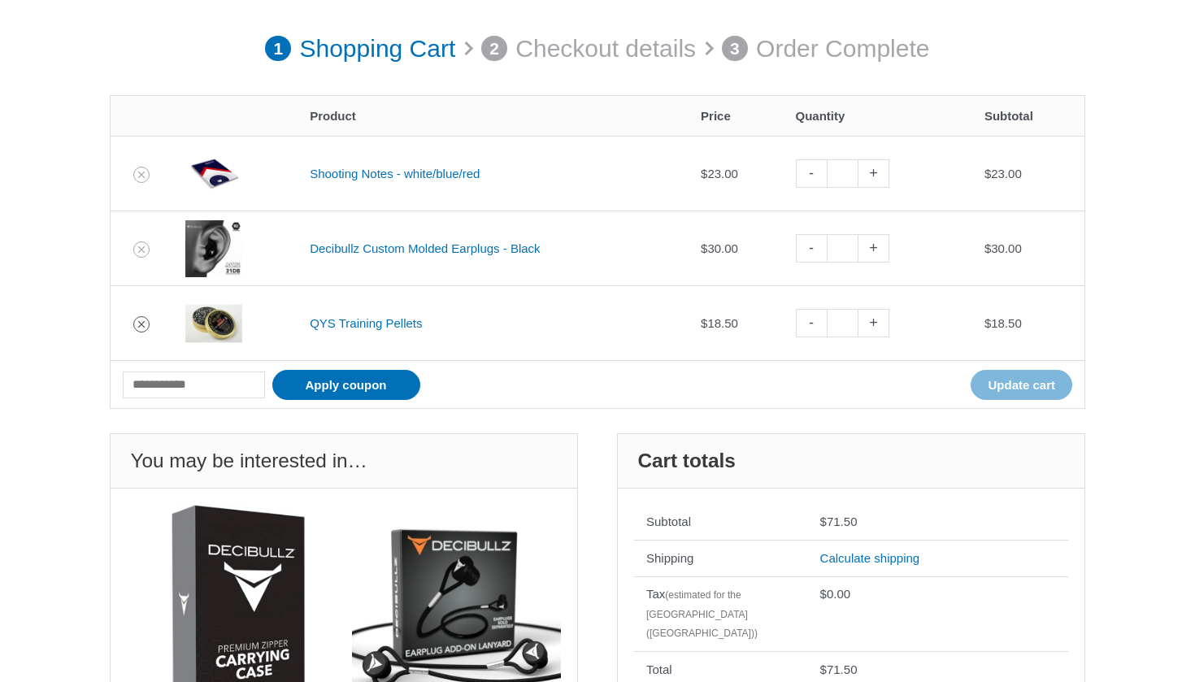
click at [136, 321] on icon "Remove QYS Training Pellets from cart" at bounding box center [141, 324] width 11 height 11
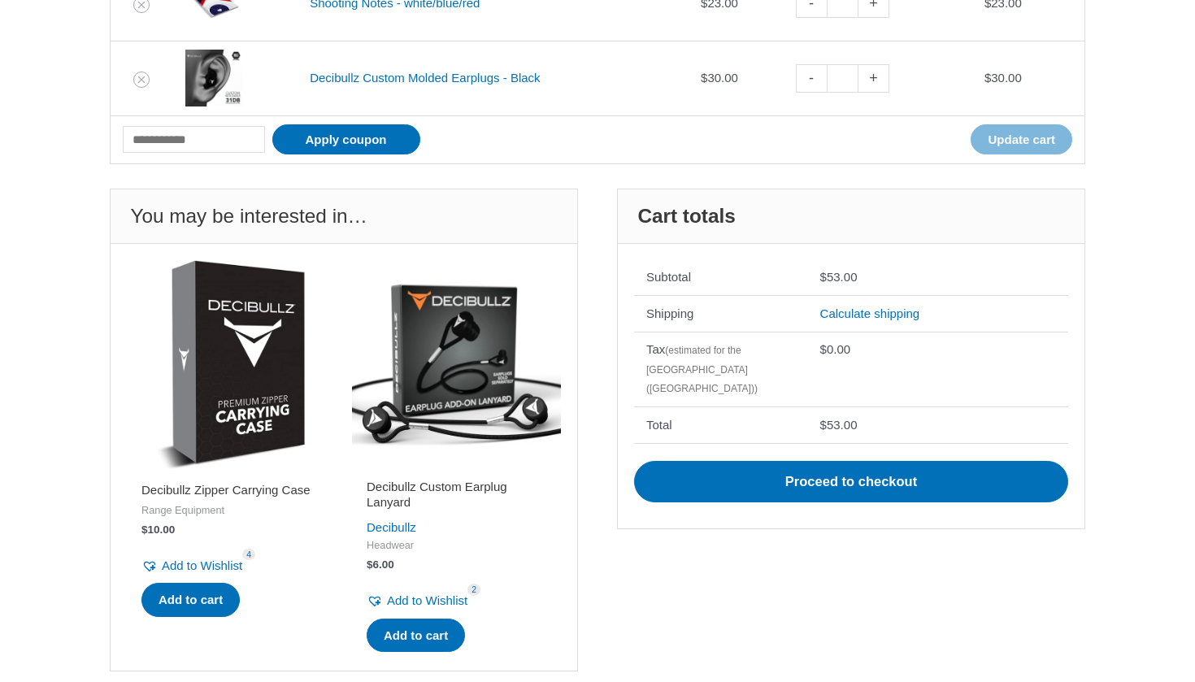
scroll to position [485, 0]
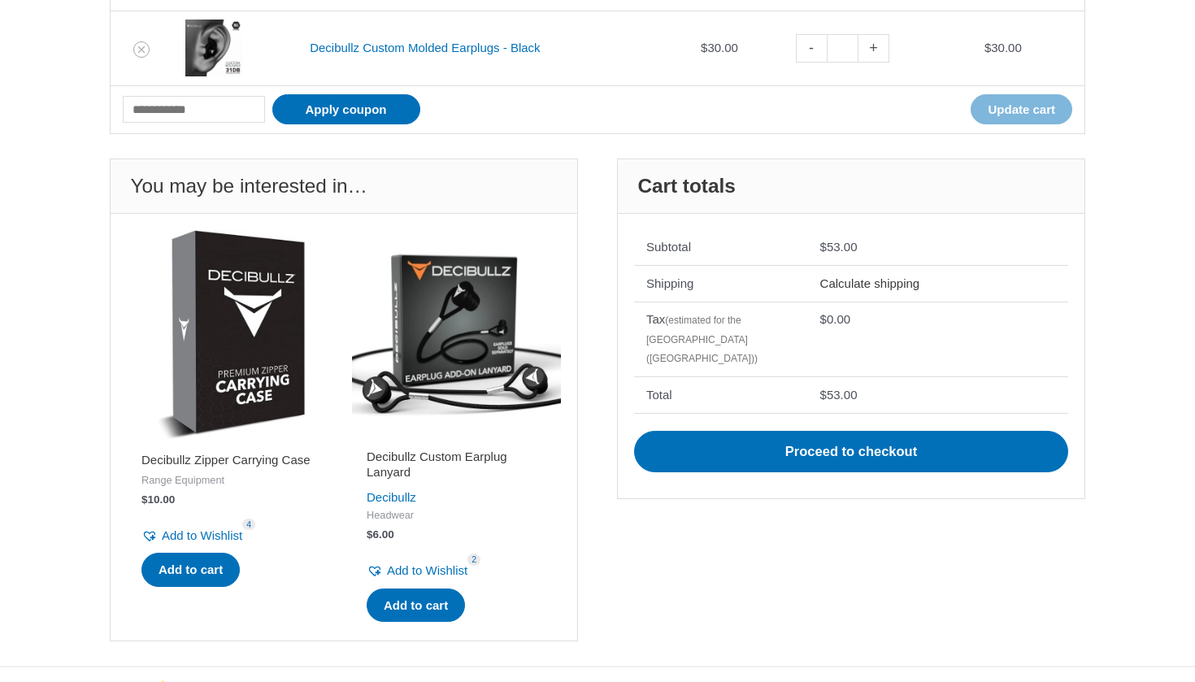
click at [884, 285] on link "Calculate shipping" at bounding box center [870, 283] width 100 height 14
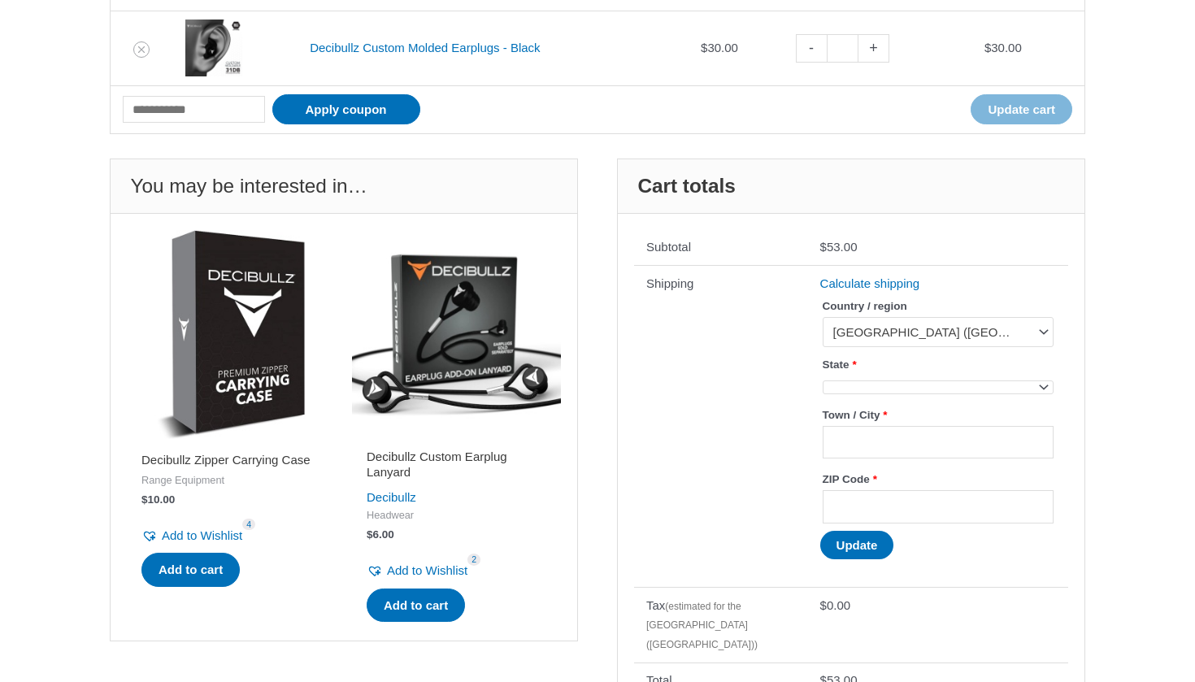
click at [910, 384] on span at bounding box center [938, 387] width 231 height 14
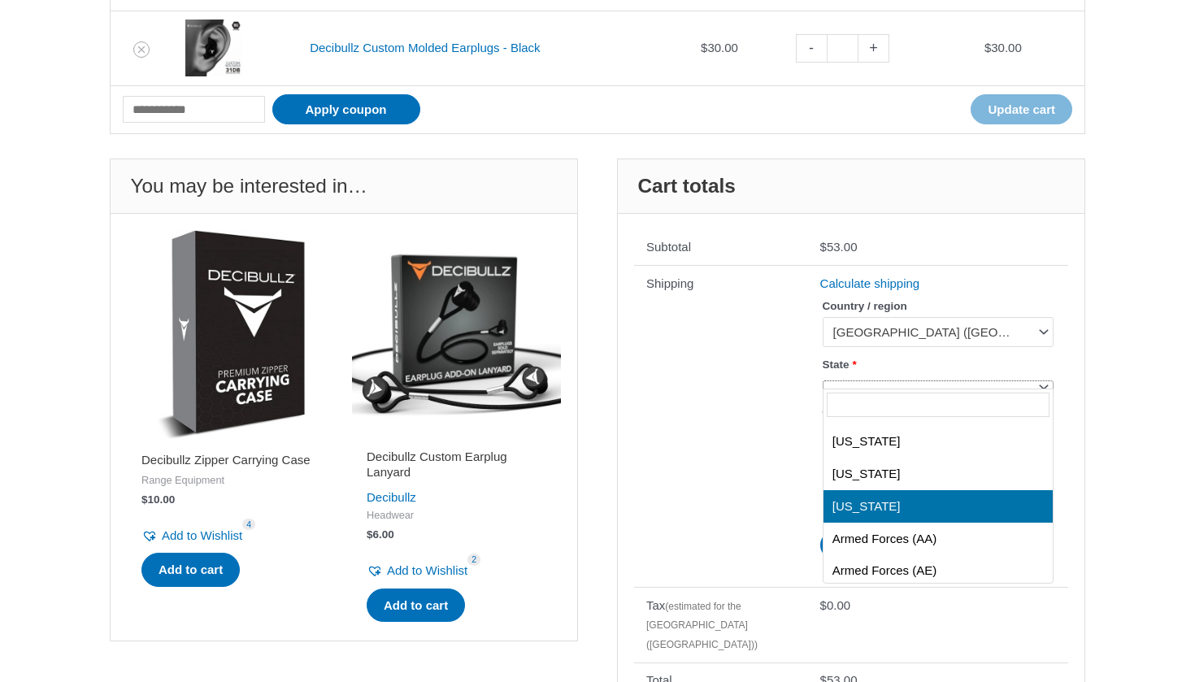
select select "**"
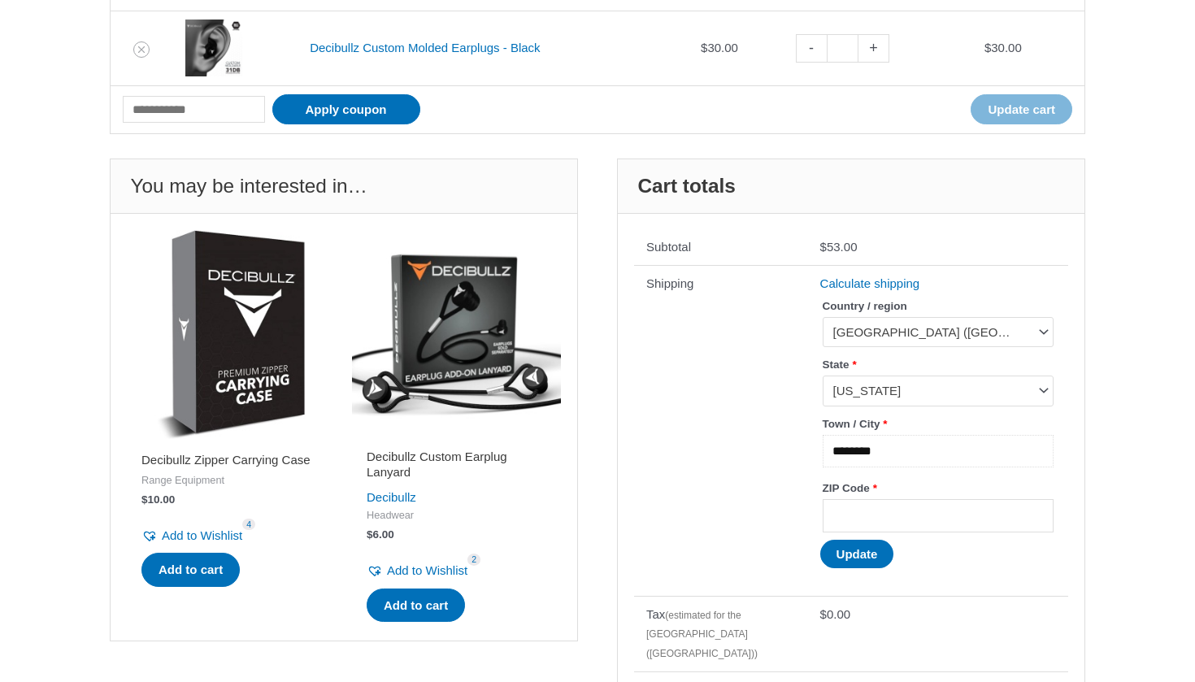
type input "********"
type input "*****"
click at [837, 451] on input "********" at bounding box center [938, 451] width 231 height 33
type input "********"
click at [869, 566] on button "Update" at bounding box center [857, 554] width 74 height 28
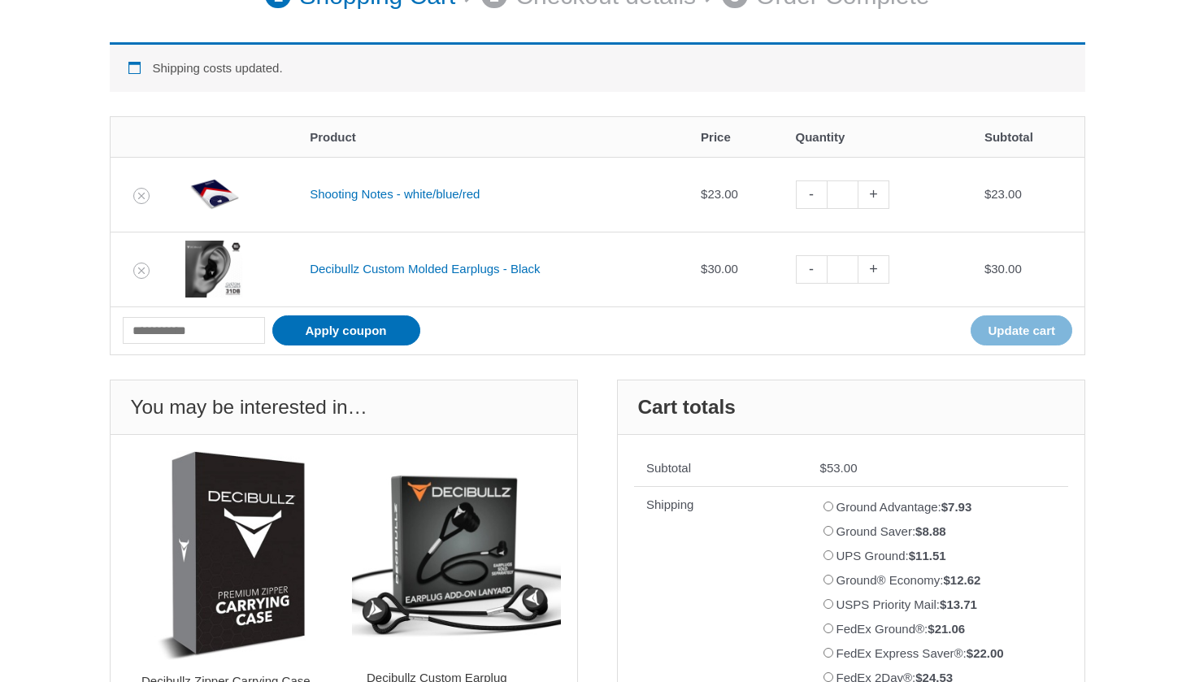
scroll to position [286, 0]
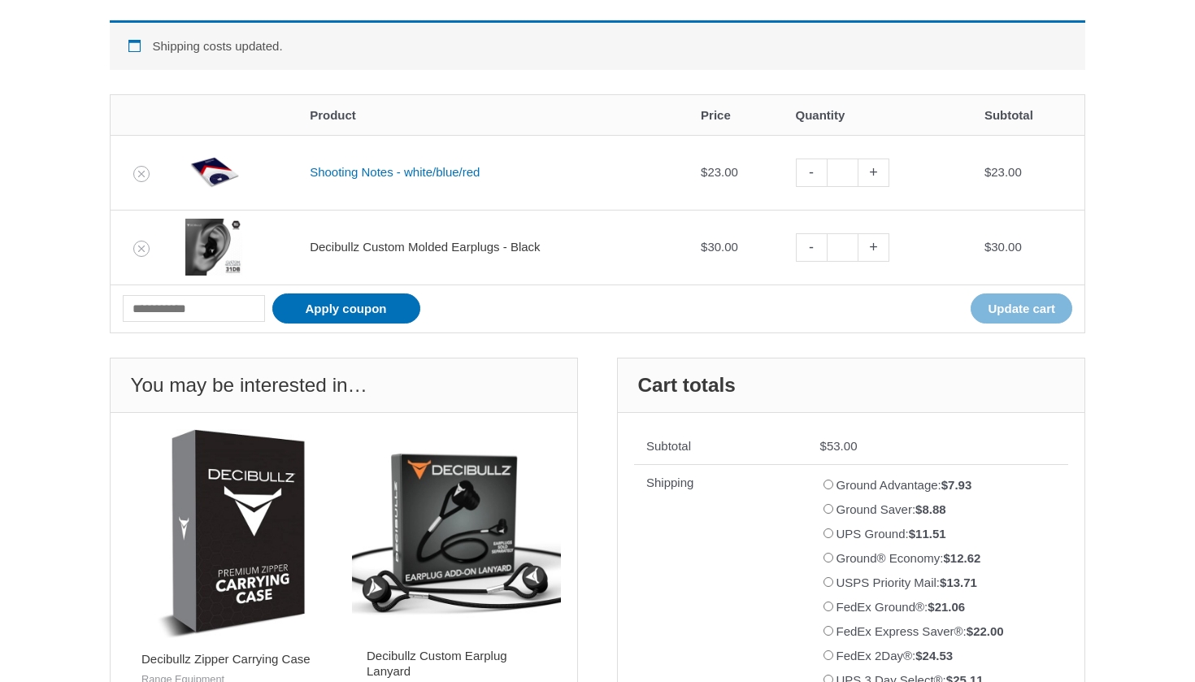
click at [397, 240] on link "Decibullz Custom Molded Earplugs - Black" at bounding box center [425, 247] width 230 height 14
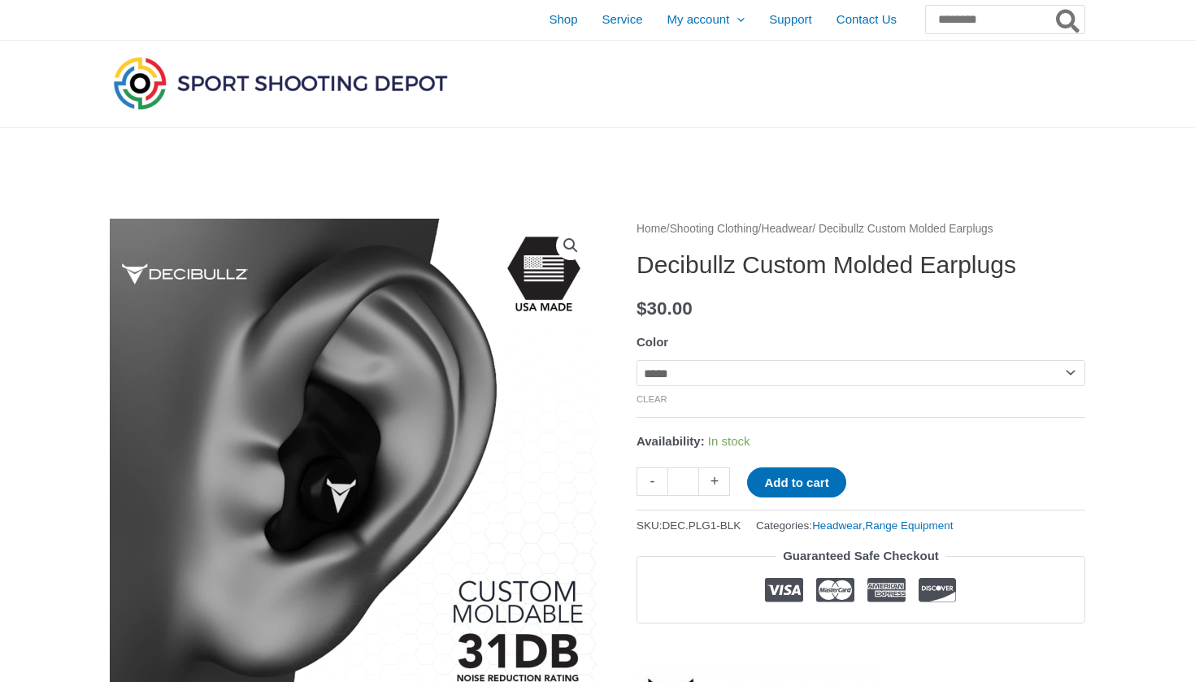
scroll to position [5, 0]
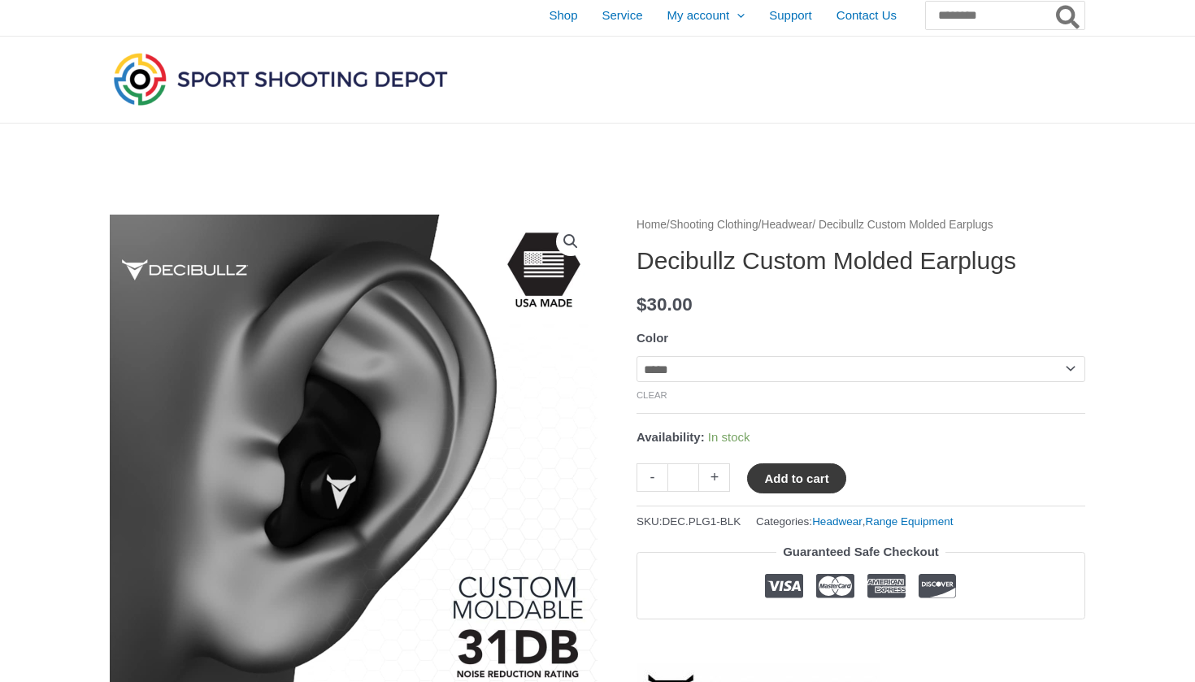
click at [788, 475] on button "Add to cart" at bounding box center [796, 478] width 98 height 30
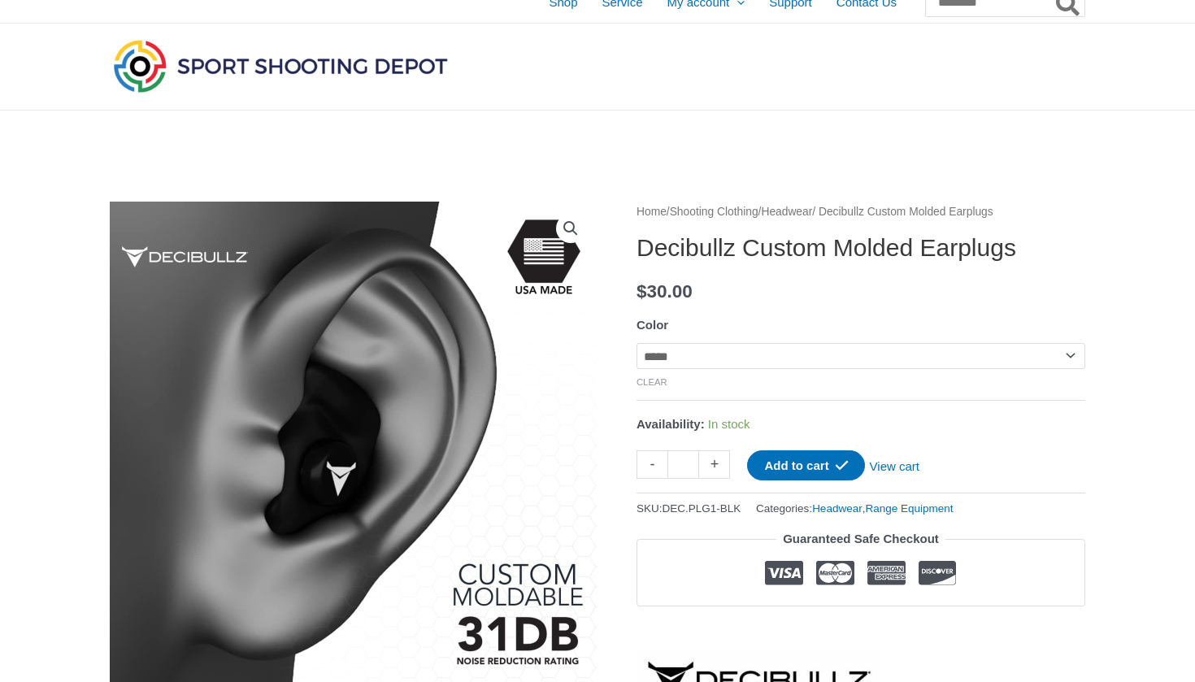
scroll to position [19, 0]
click at [901, 463] on link "View cart" at bounding box center [894, 464] width 59 height 28
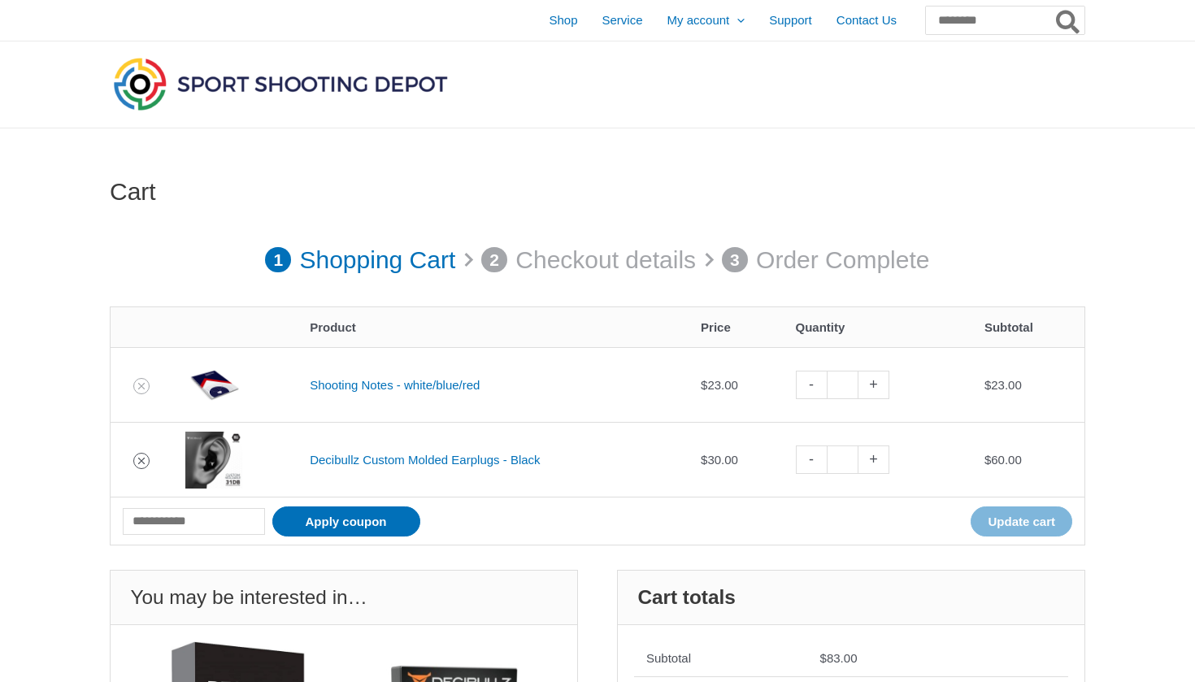
click at [139, 458] on icon "Remove Decibullz Custom Molded Earplugs - Black from cart" at bounding box center [141, 460] width 11 height 11
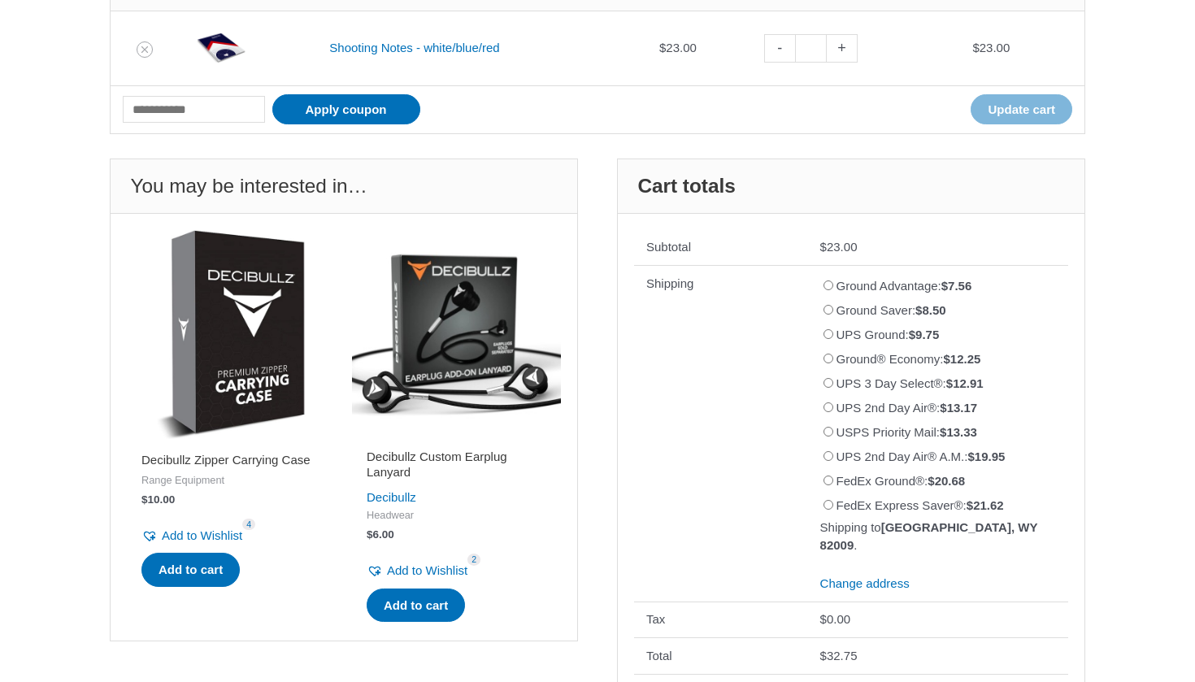
scroll to position [438, 0]
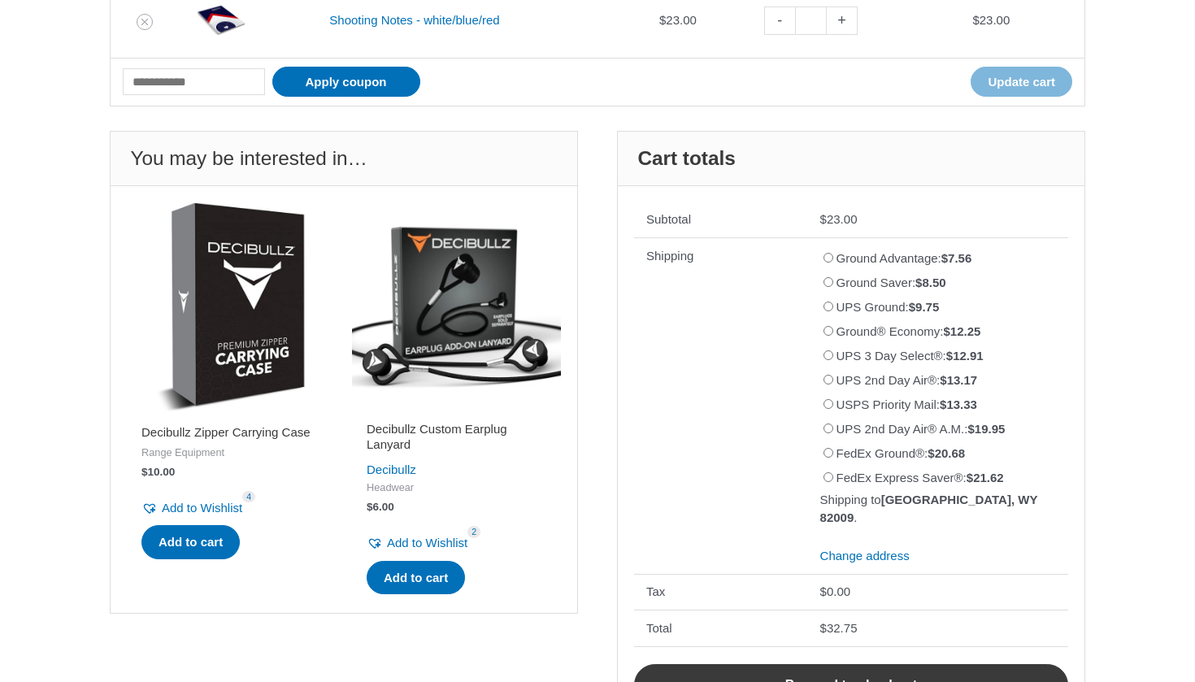
click at [781, 665] on link "Proceed to checkout" at bounding box center [851, 685] width 434 height 42
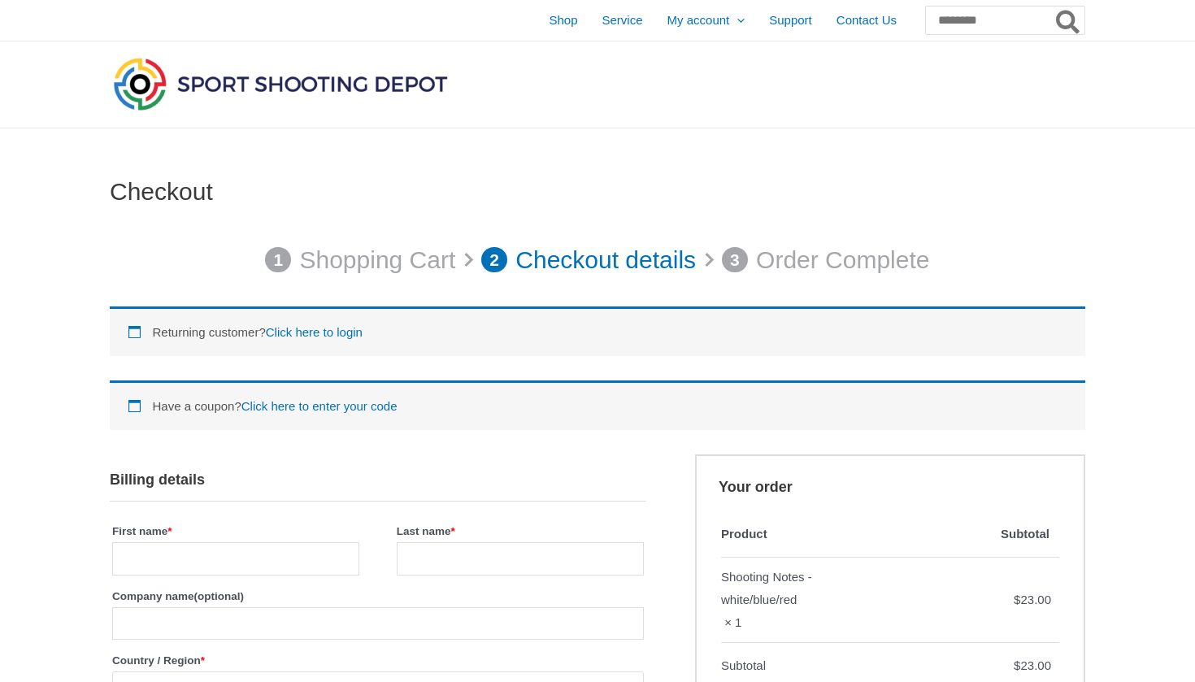
select select "**"
